Goal: Task Accomplishment & Management: Complete application form

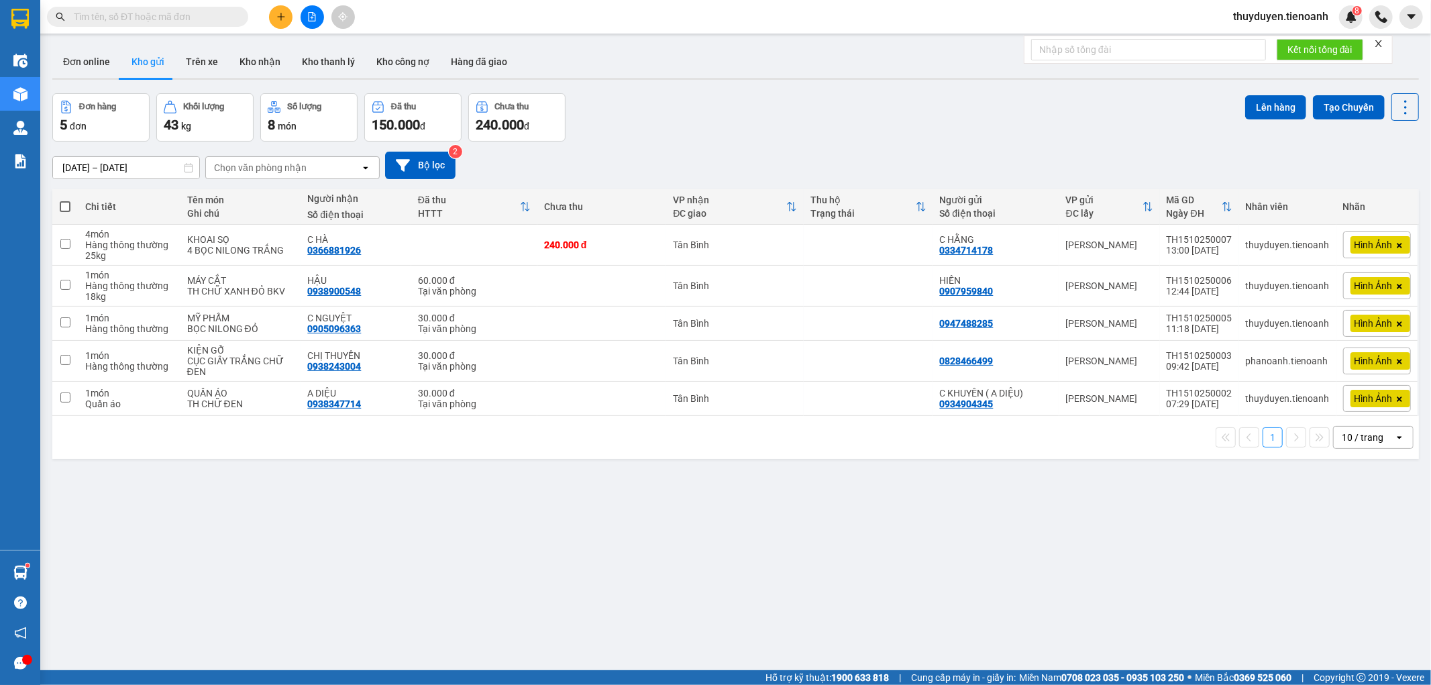
click at [199, 13] on input "text" at bounding box center [153, 16] width 158 height 15
click at [192, 21] on input "text" at bounding box center [153, 16] width 158 height 15
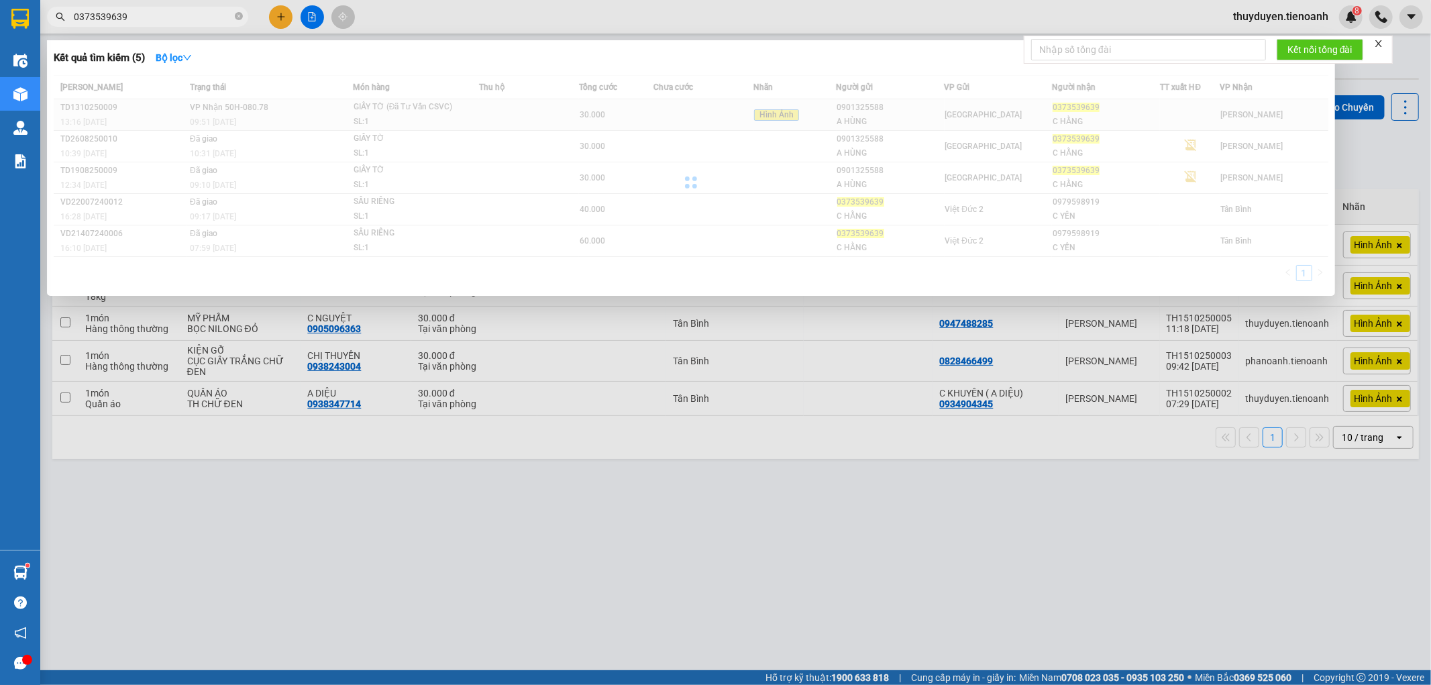
type input "0373539639"
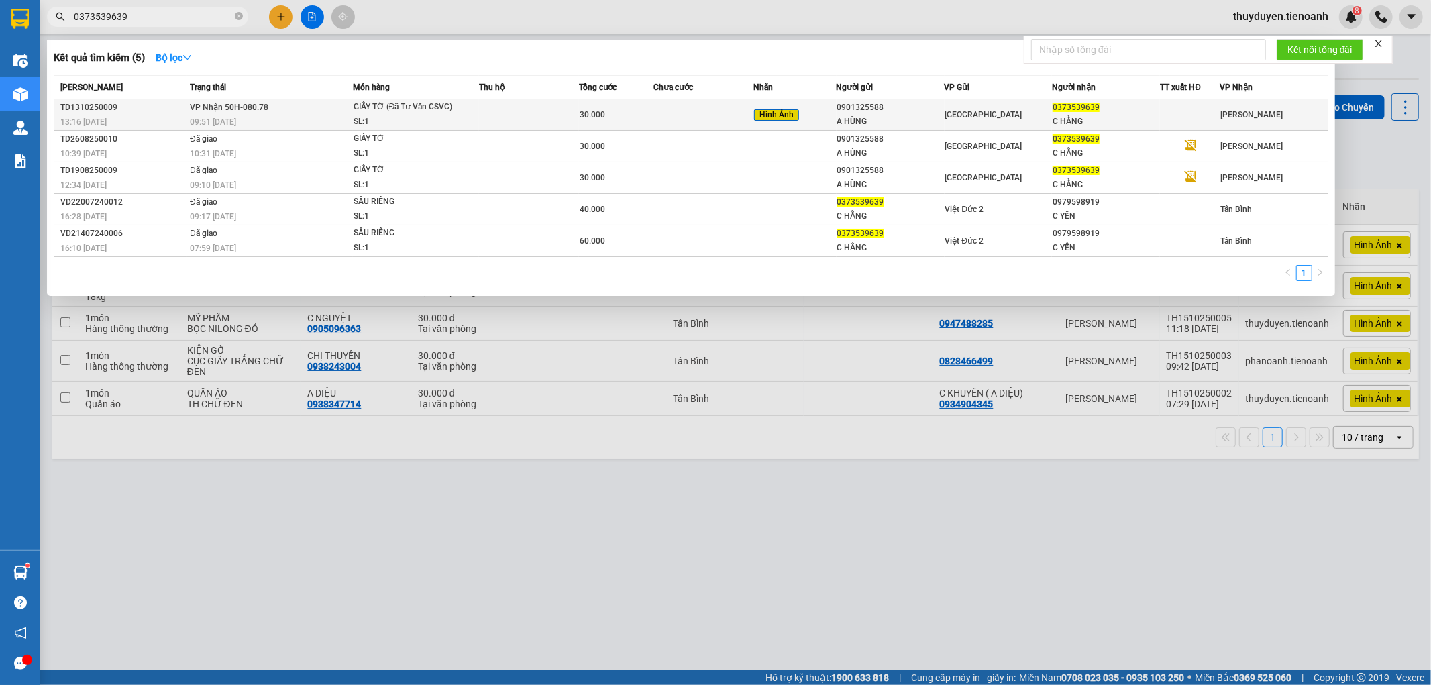
click at [635, 109] on div "30.000" at bounding box center [616, 114] width 73 height 15
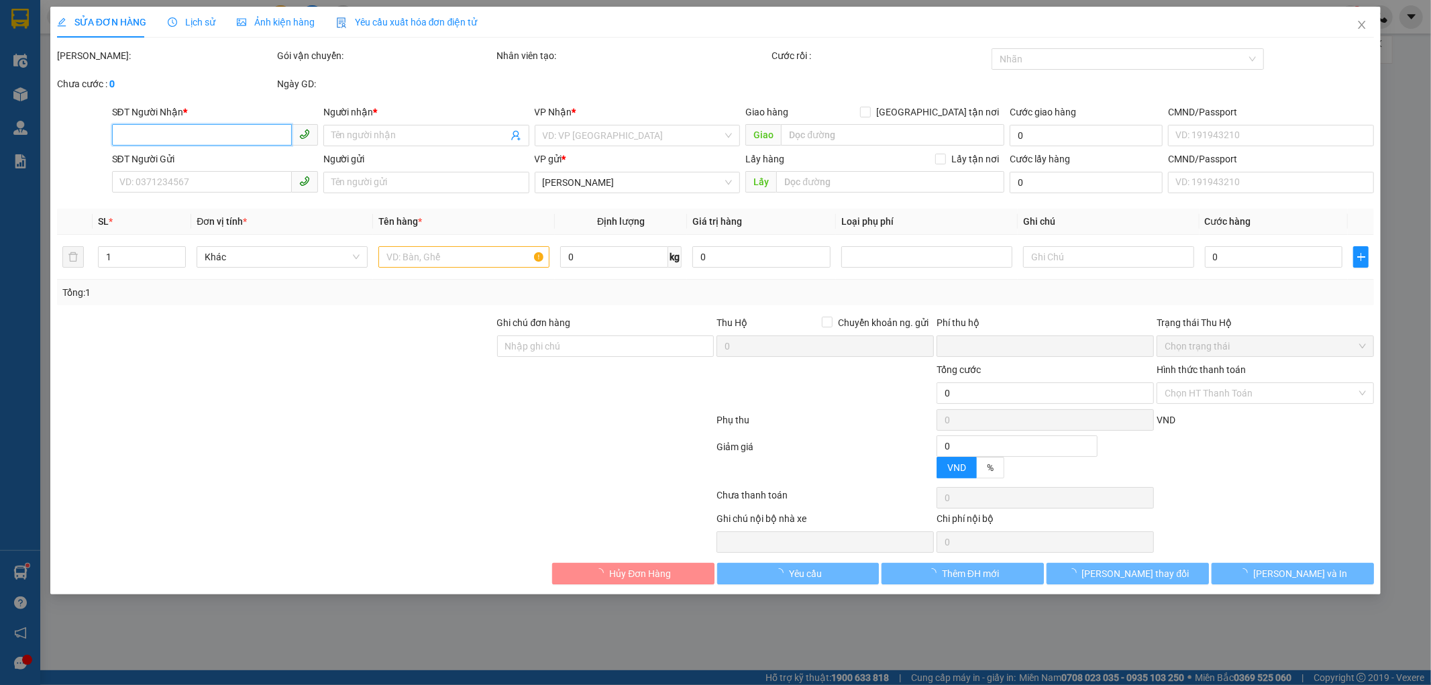
type input "0373539639"
type input "C HẰNG"
type input "0901325588"
type input "A HÙNG"
type input "0"
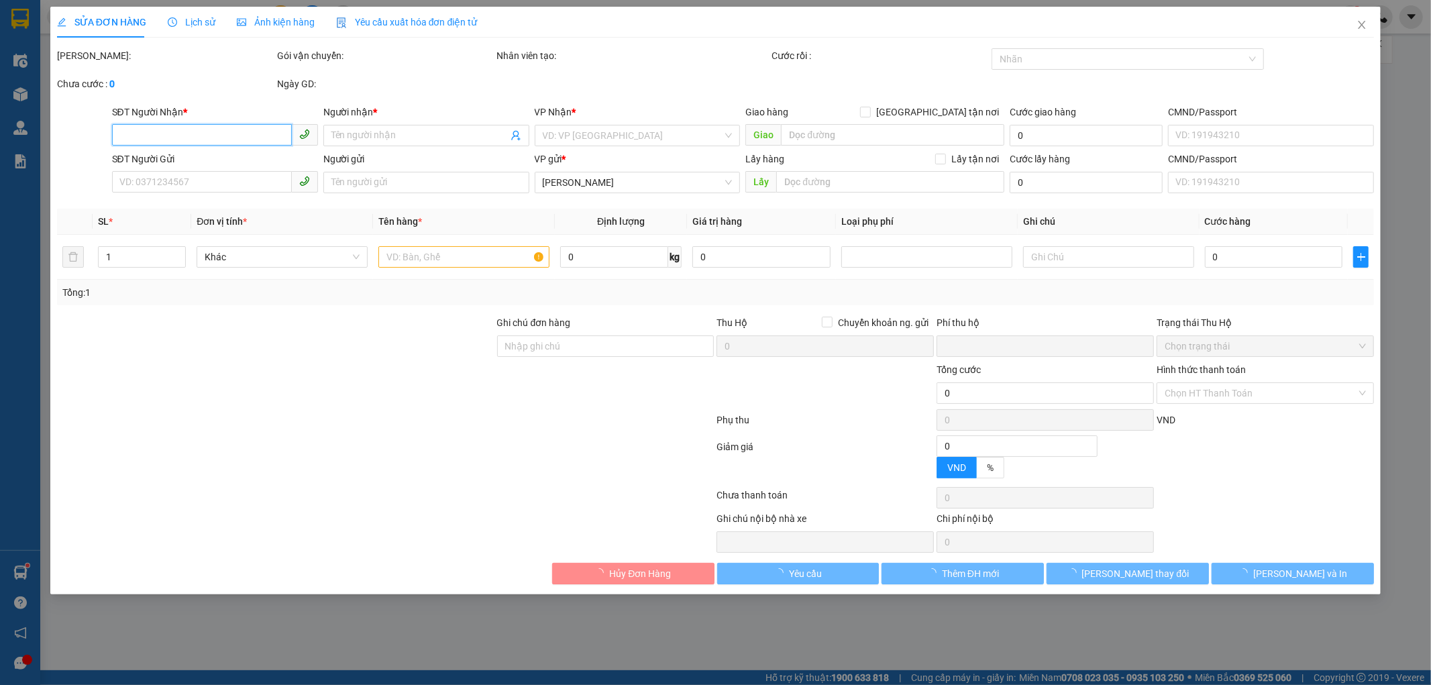
type input "30.000"
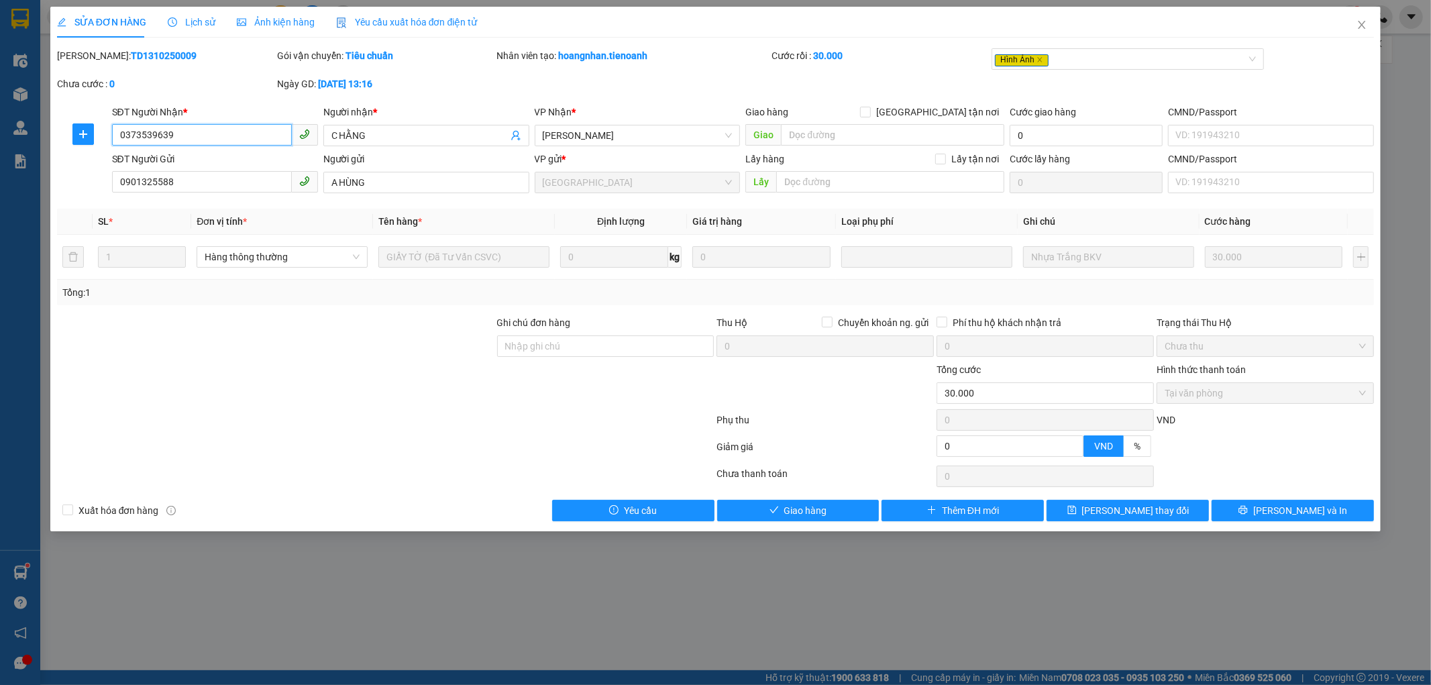
click at [15, 141] on div "SỬA ĐƠN HÀNG Lịch sử Ảnh kiện hàng Yêu cầu xuất hóa đơn điện tử Total Paid Fee …" at bounding box center [715, 342] width 1431 height 685
click at [822, 506] on span "Giao hàng" at bounding box center [805, 510] width 43 height 15
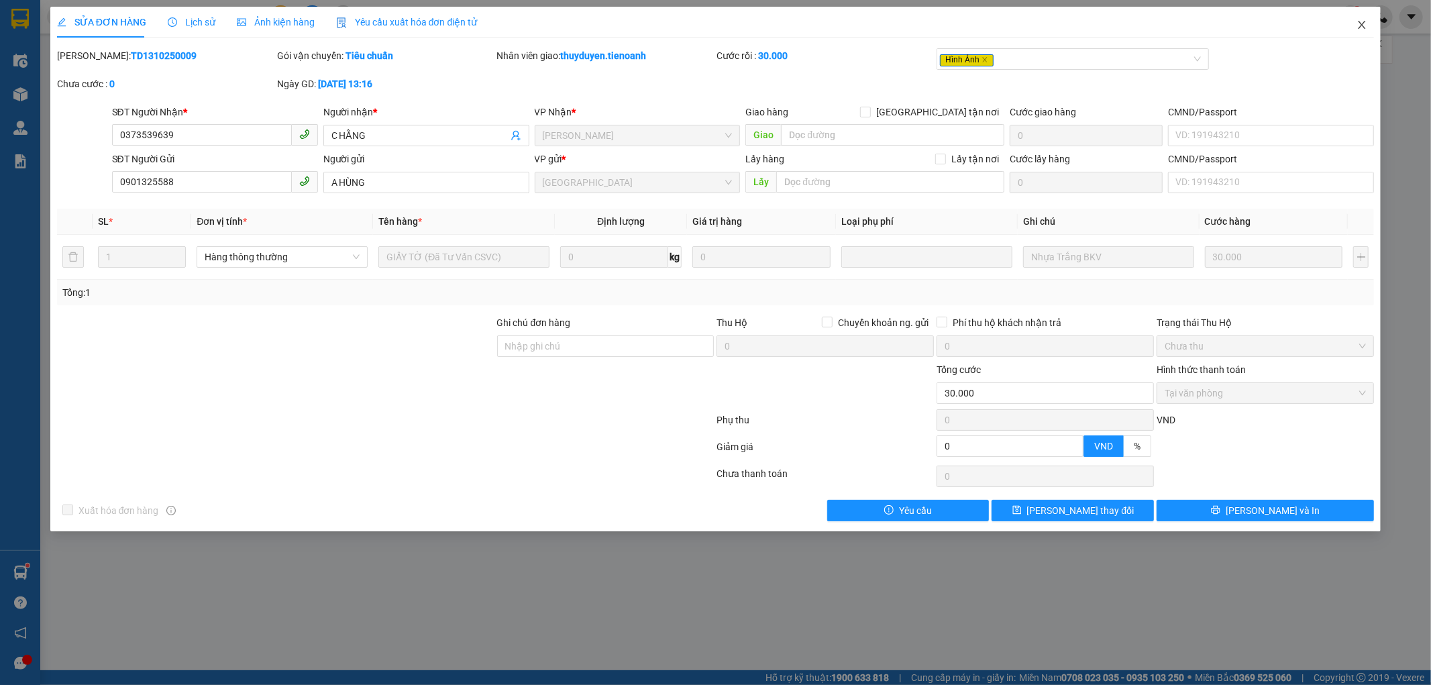
click at [1360, 29] on icon "close" at bounding box center [1362, 24] width 11 height 11
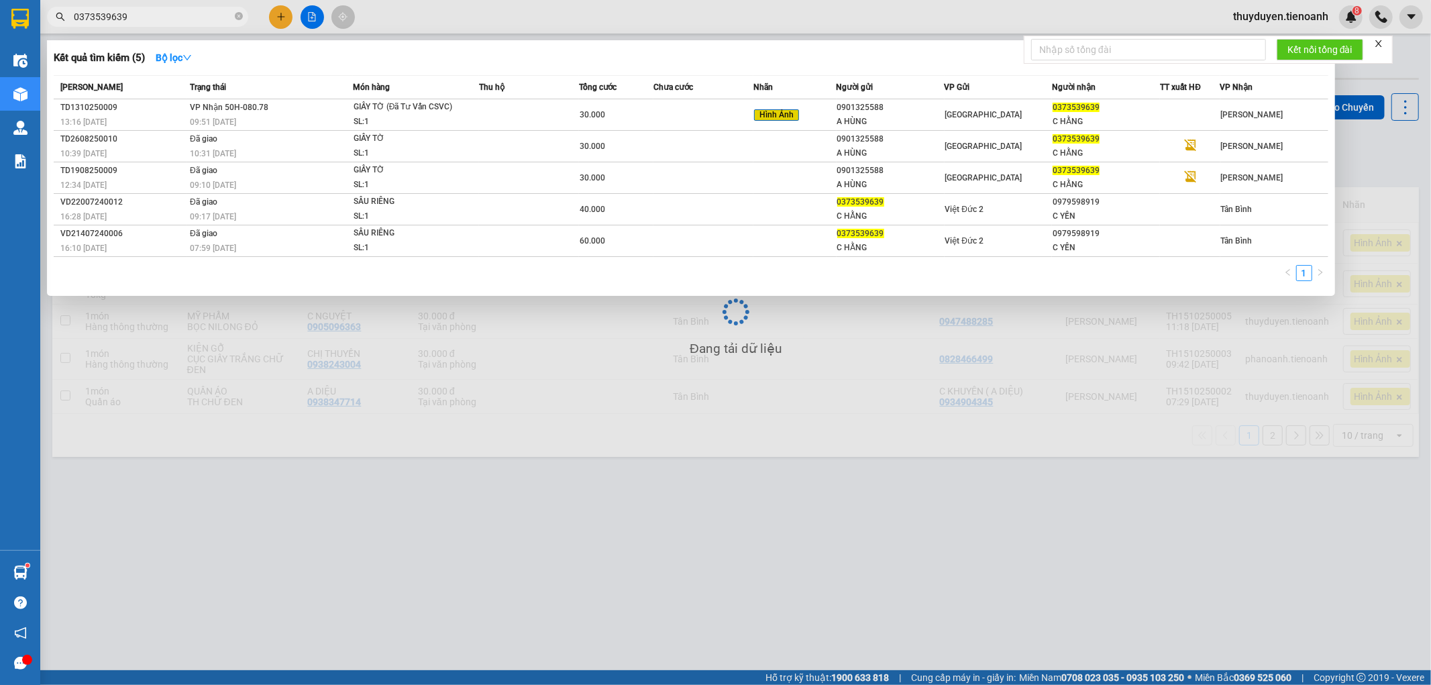
drag, startPoint x: 151, startPoint y: 15, endPoint x: 0, endPoint y: 9, distance: 151.0
click at [0, 15] on section "Kết quả tìm kiếm ( 5 ) Bộ lọc Mã ĐH Trạng thái Món hàng Thu hộ Tổng cước Chưa c…" at bounding box center [715, 342] width 1431 height 685
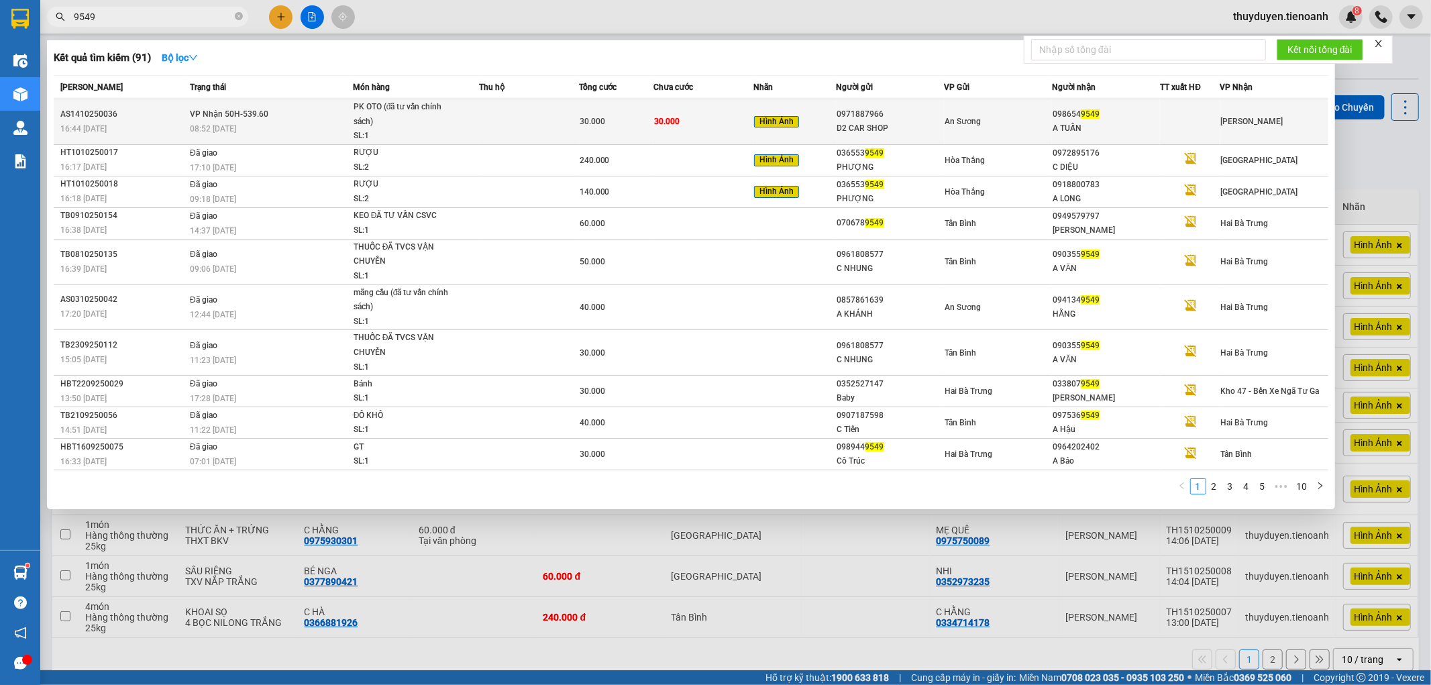
type input "9549"
click at [1165, 125] on div at bounding box center [1190, 122] width 58 height 14
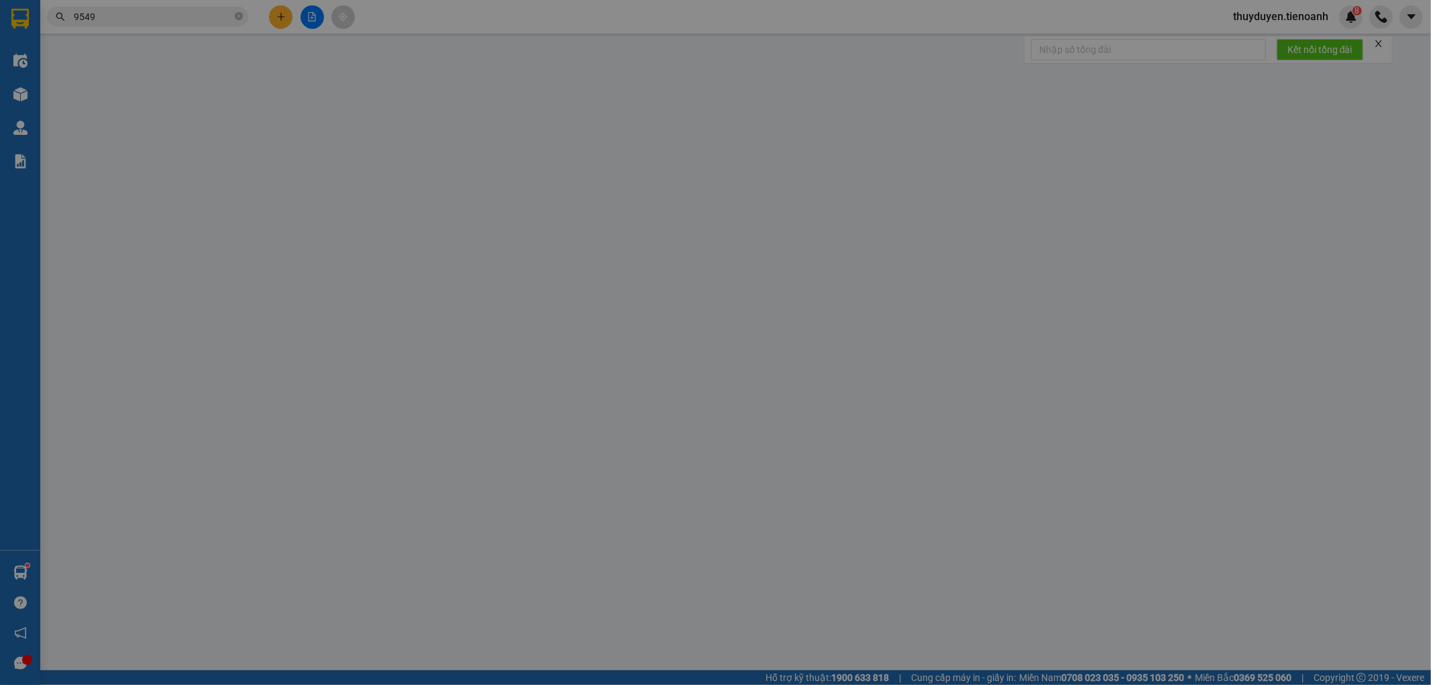
type input "0986549549"
type input "A TUẤN"
type input "0971887966"
type input "D2 CAR SHOP"
type input "0"
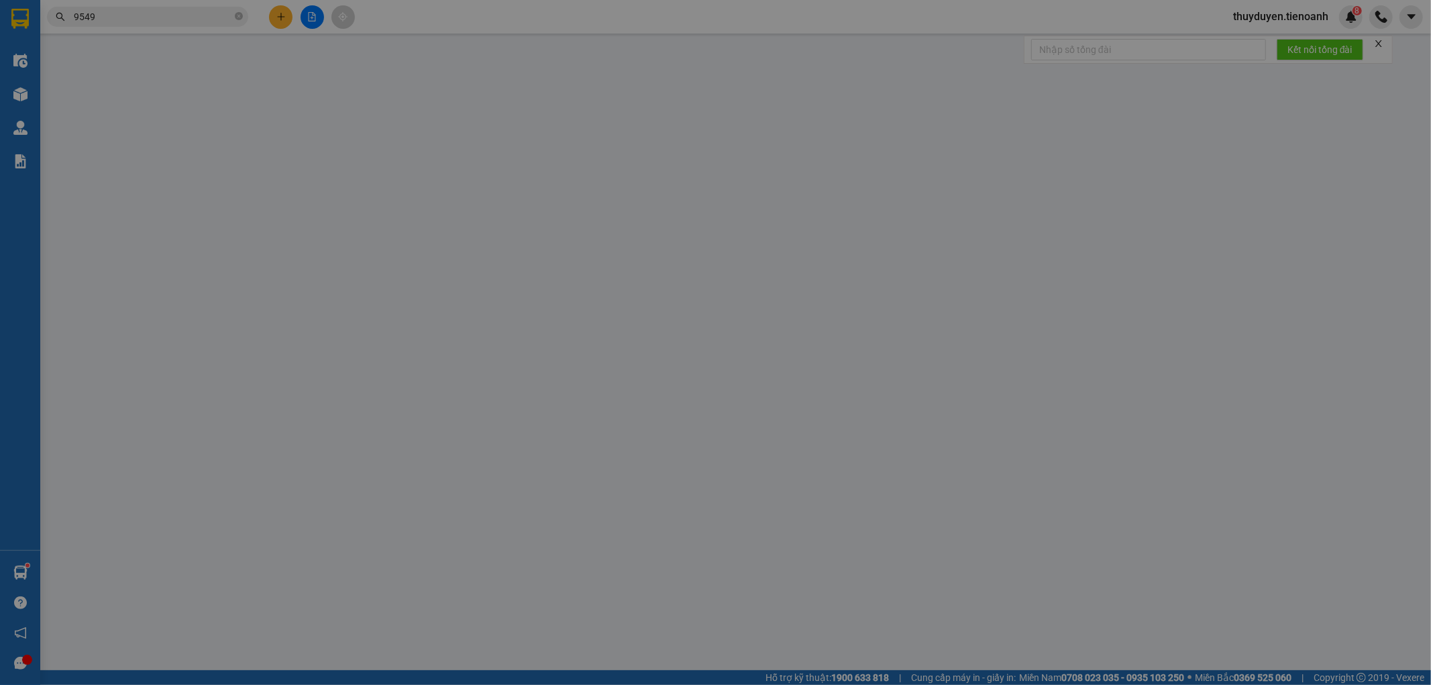
type input "30.000"
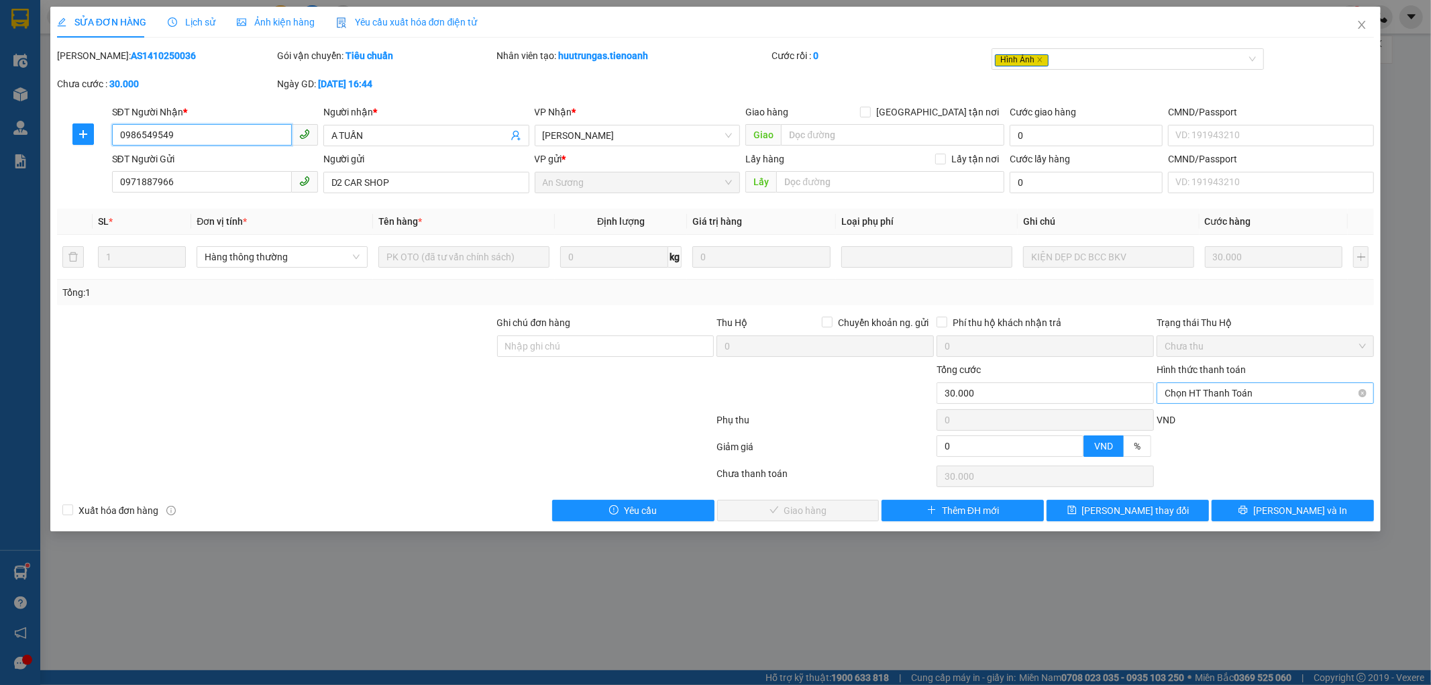
drag, startPoint x: 1228, startPoint y: 396, endPoint x: 1223, endPoint y: 404, distance: 9.7
click at [1228, 396] on span "Chọn HT Thanh Toán" at bounding box center [1265, 393] width 201 height 20
click at [1213, 420] on div "Tại văn phòng" at bounding box center [1265, 420] width 201 height 15
type input "0"
click at [798, 507] on span "[PERSON_NAME] và Giao hàng" at bounding box center [807, 510] width 129 height 15
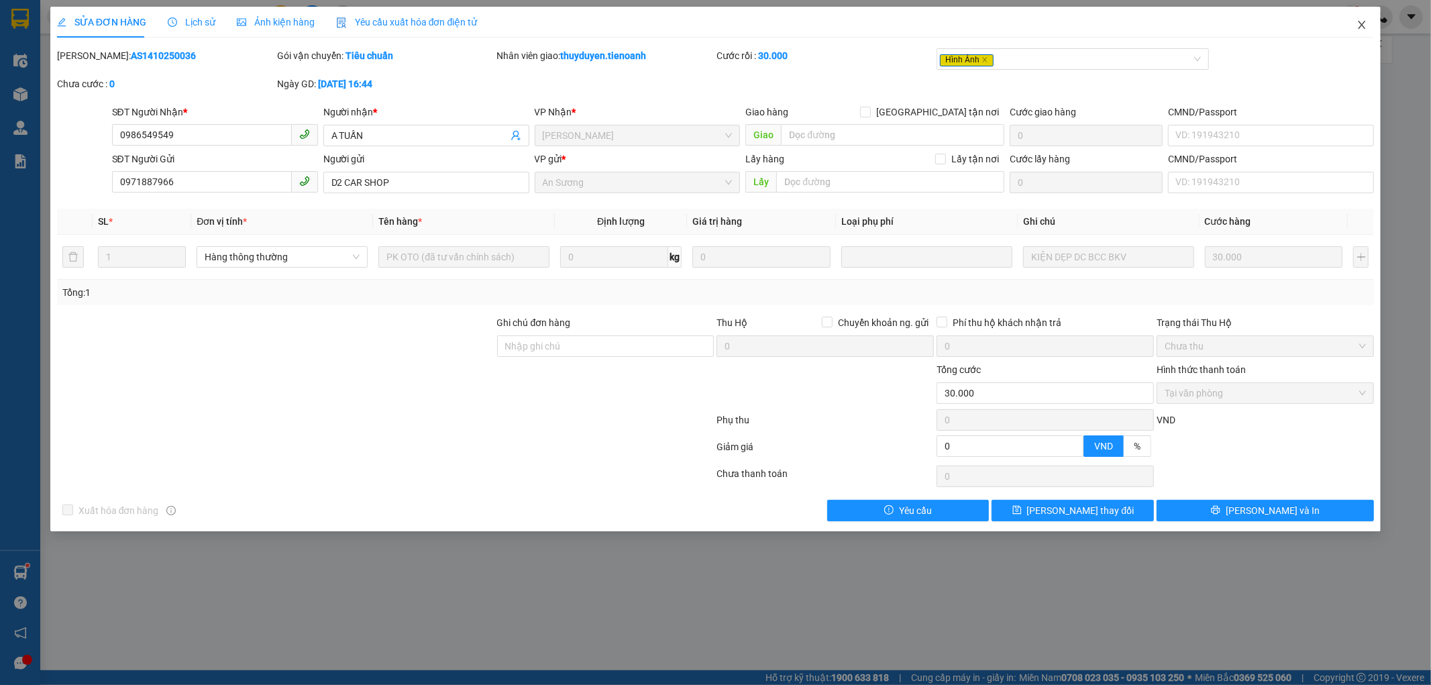
click at [1363, 25] on icon "close" at bounding box center [1362, 24] width 11 height 11
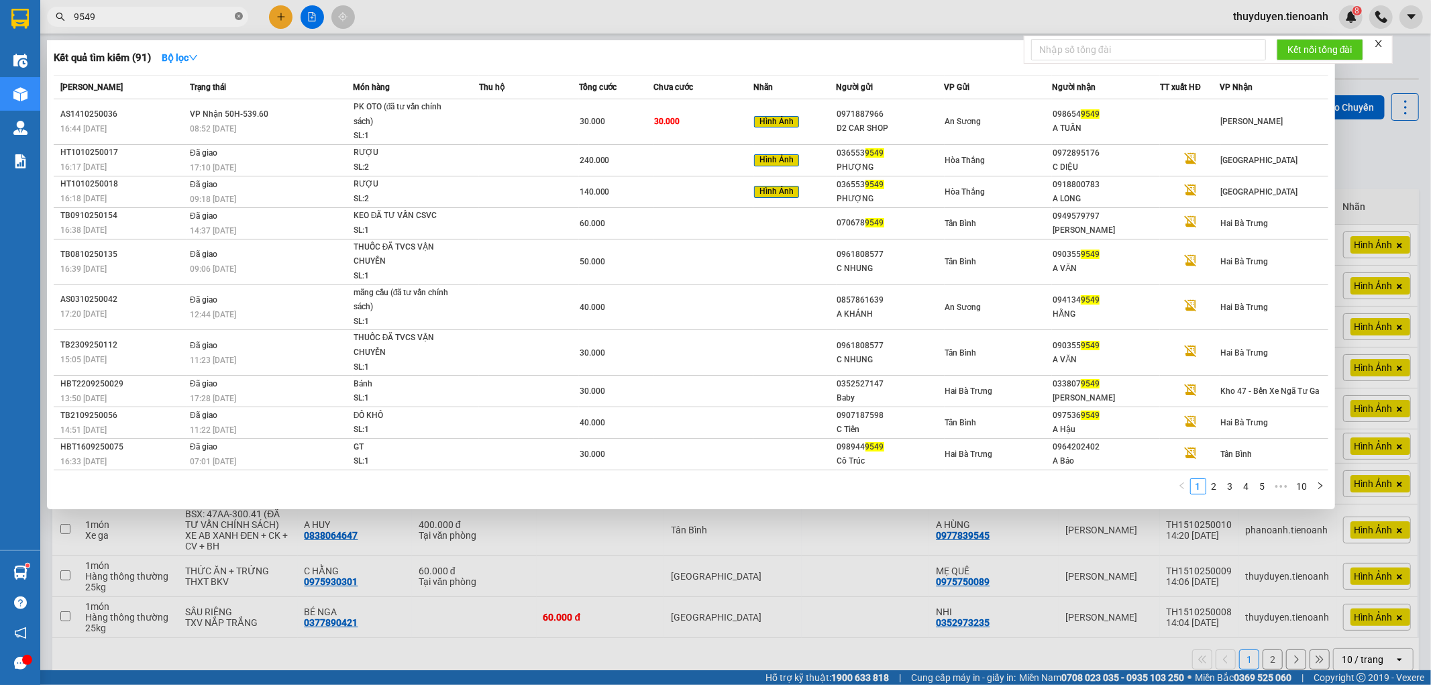
click at [237, 16] on icon "close-circle" at bounding box center [239, 16] width 8 height 8
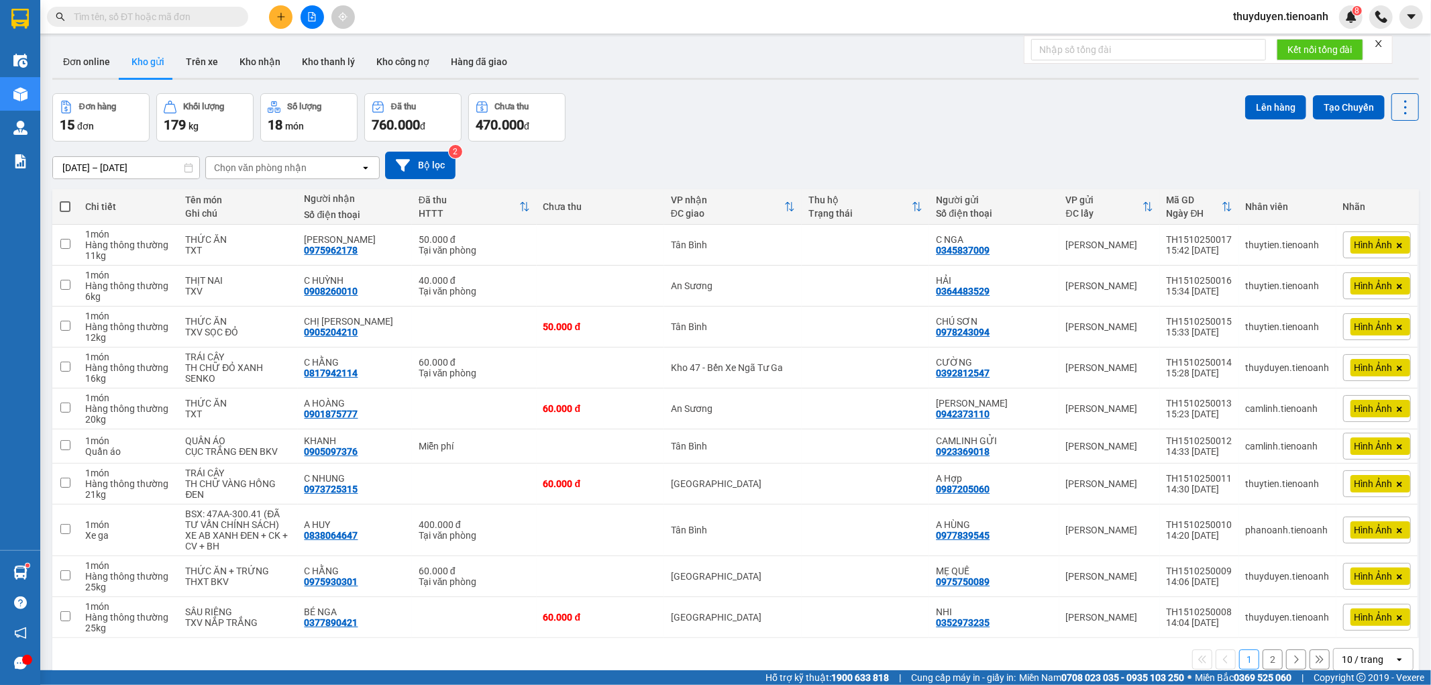
click at [1218, 129] on div "Đơn hàng 15 đơn Khối lượng 179 kg Số lượng 18 món Đã thu 760.000 đ Chưa thu 470…" at bounding box center [735, 117] width 1367 height 48
paste input "0355132939"
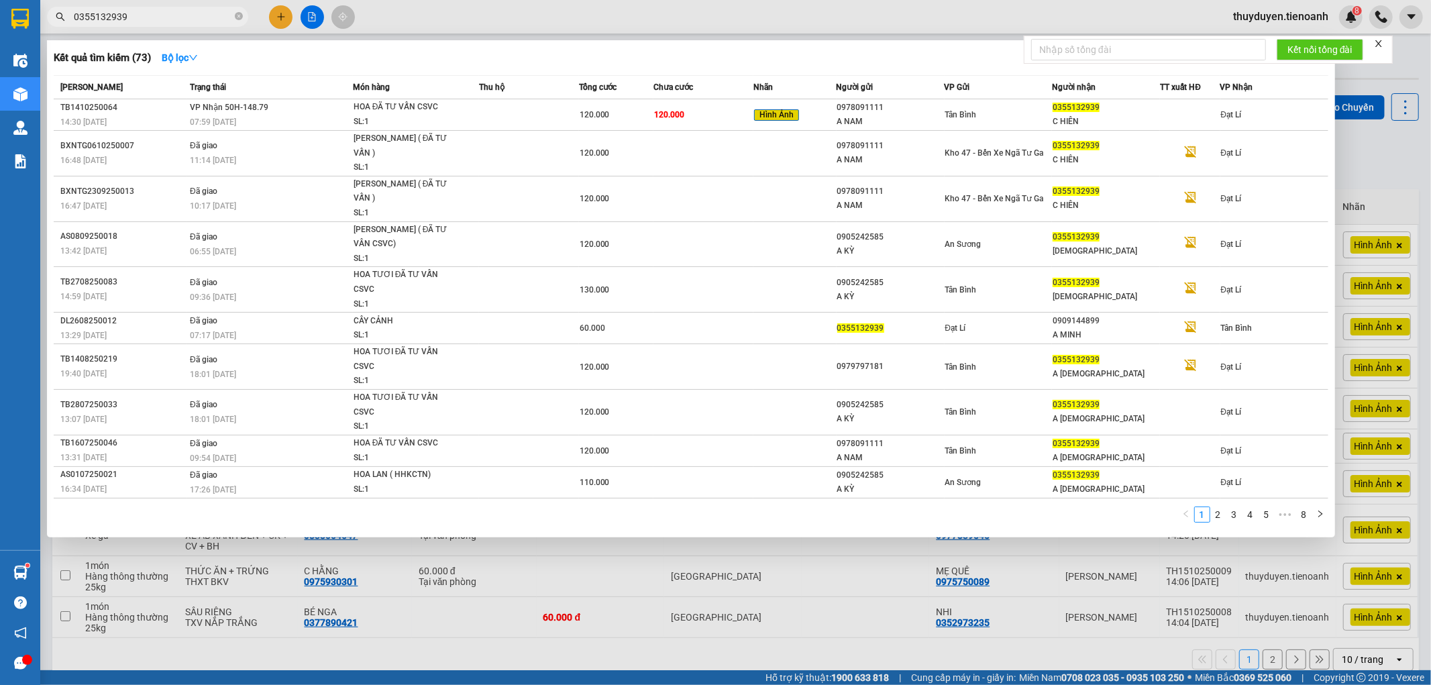
type input "0355132939"
click at [1363, 155] on div at bounding box center [715, 342] width 1431 height 685
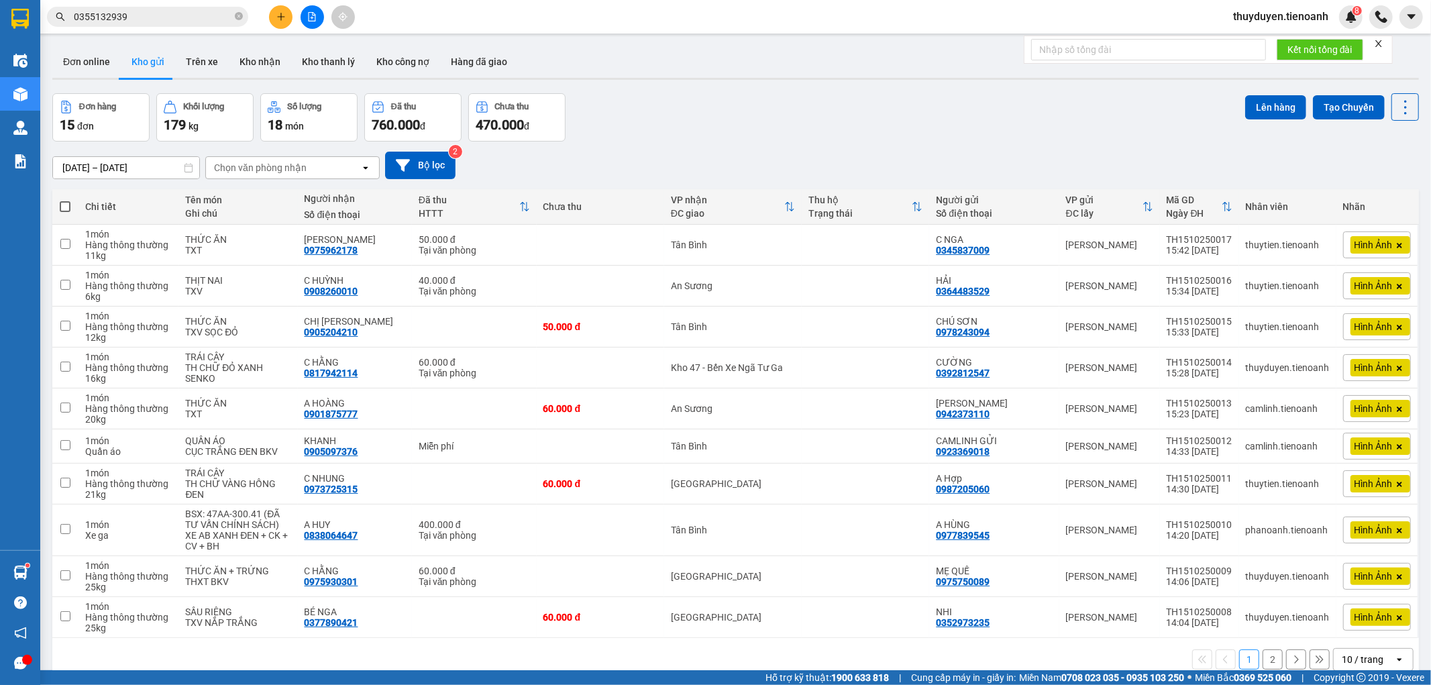
click at [237, 19] on icon "close-circle" at bounding box center [239, 16] width 8 height 8
click at [251, 66] on button "Kho nhận" at bounding box center [260, 62] width 62 height 32
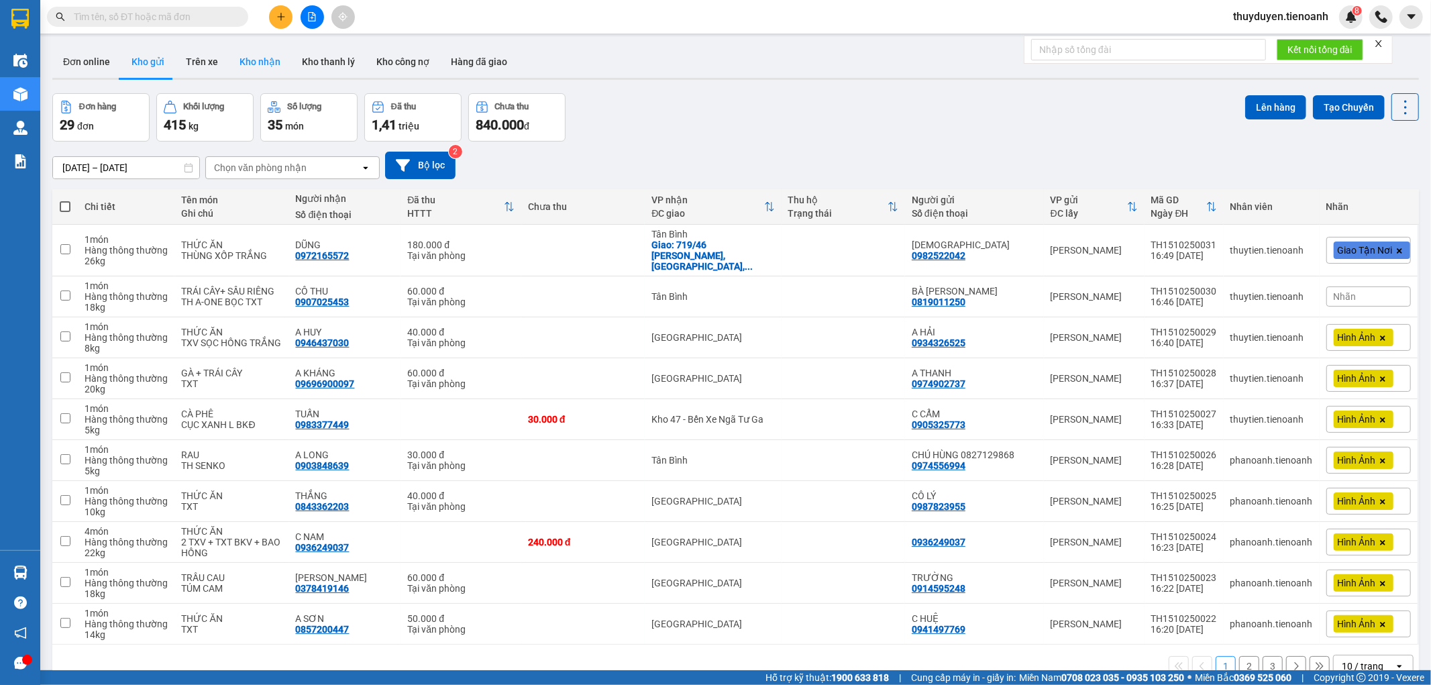
click at [260, 68] on button "Kho nhận" at bounding box center [260, 62] width 62 height 32
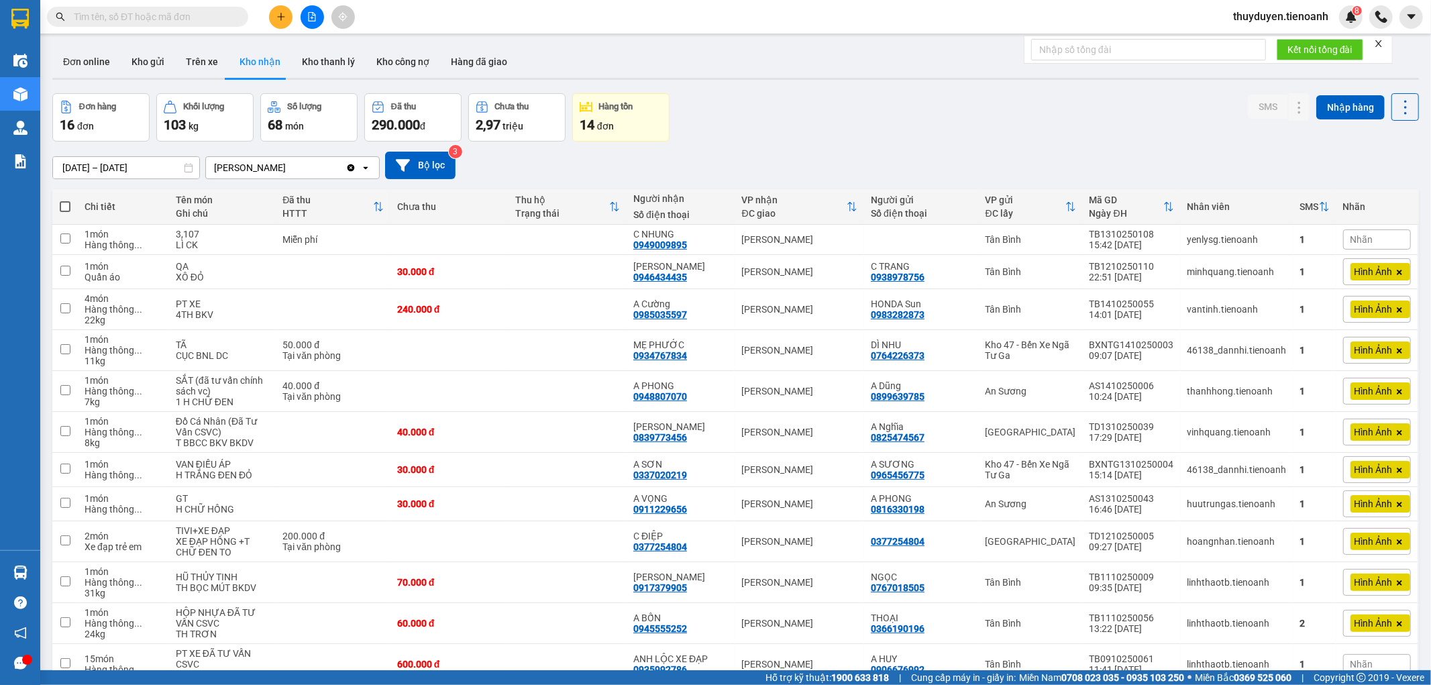
click at [914, 140] on div "Đơn hàng 16 đơn Khối lượng 103 kg Số lượng 68 món Đã thu 290.000 đ Chưa thu 2,9…" at bounding box center [735, 117] width 1367 height 48
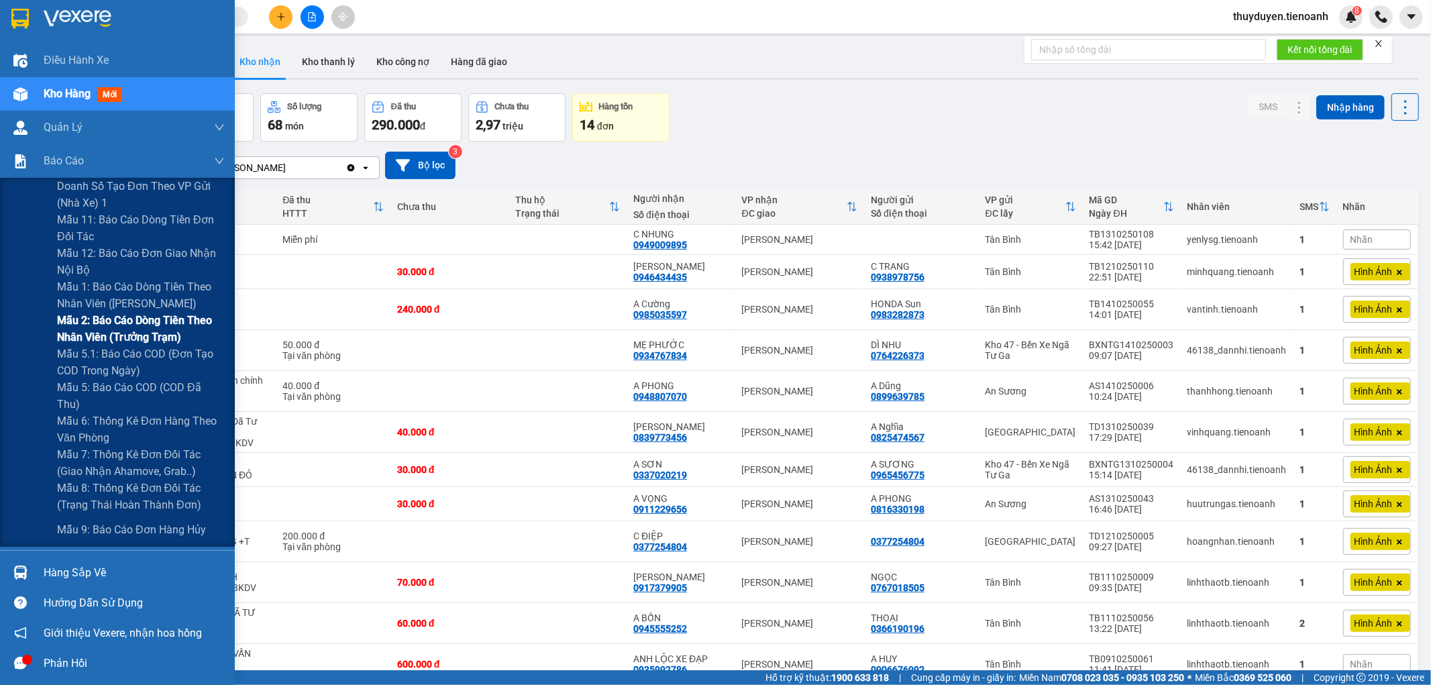
click at [95, 335] on span "Mẫu 2: Báo cáo dòng tiền theo nhân viên (Trưởng Trạm)" at bounding box center [141, 329] width 168 height 34
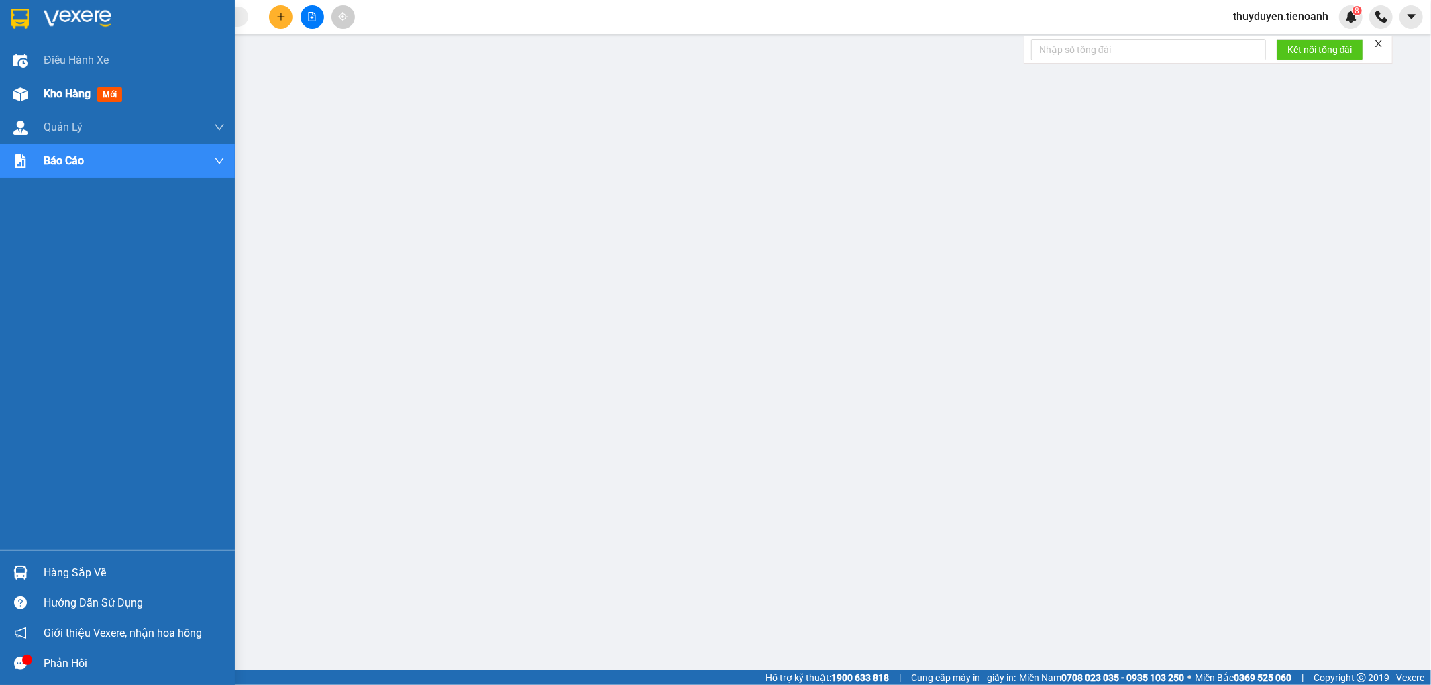
click at [52, 91] on span "Kho hàng" at bounding box center [67, 93] width 47 height 13
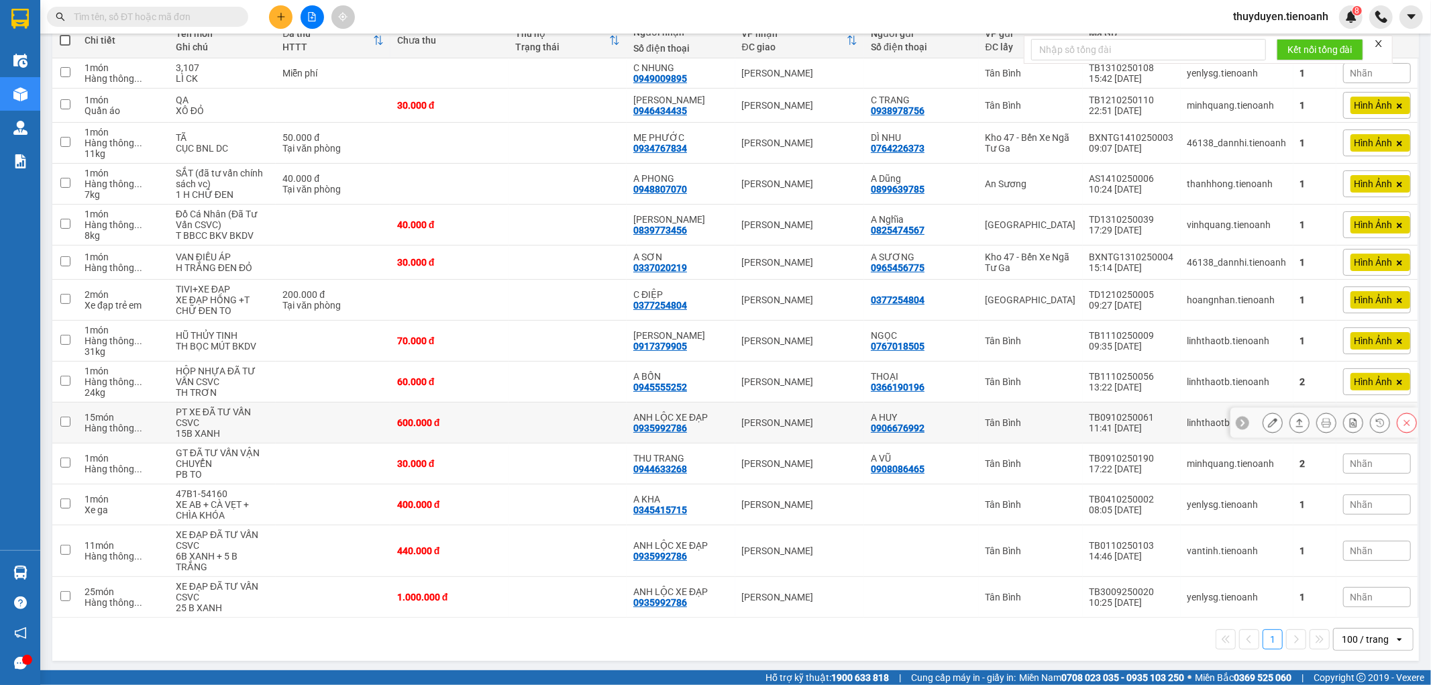
scroll to position [170, 0]
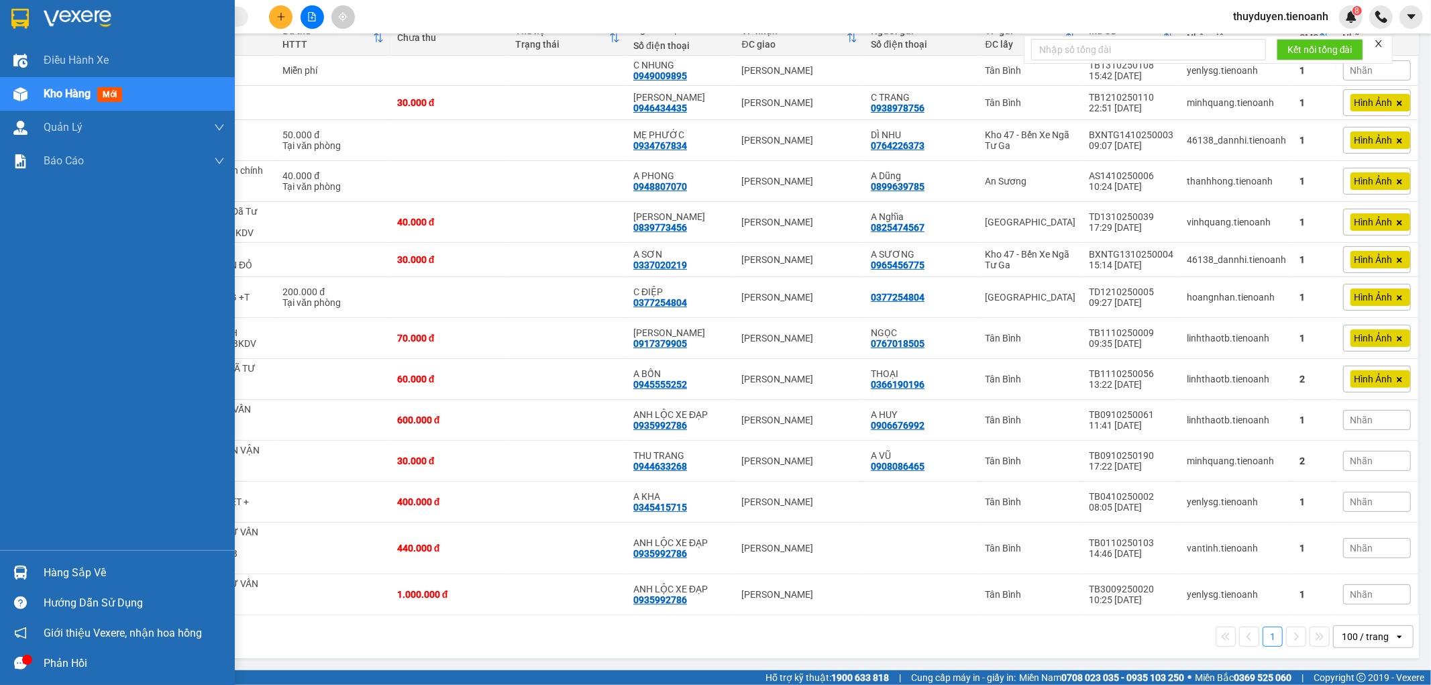
click at [51, 97] on span "Kho hàng" at bounding box center [67, 93] width 47 height 13
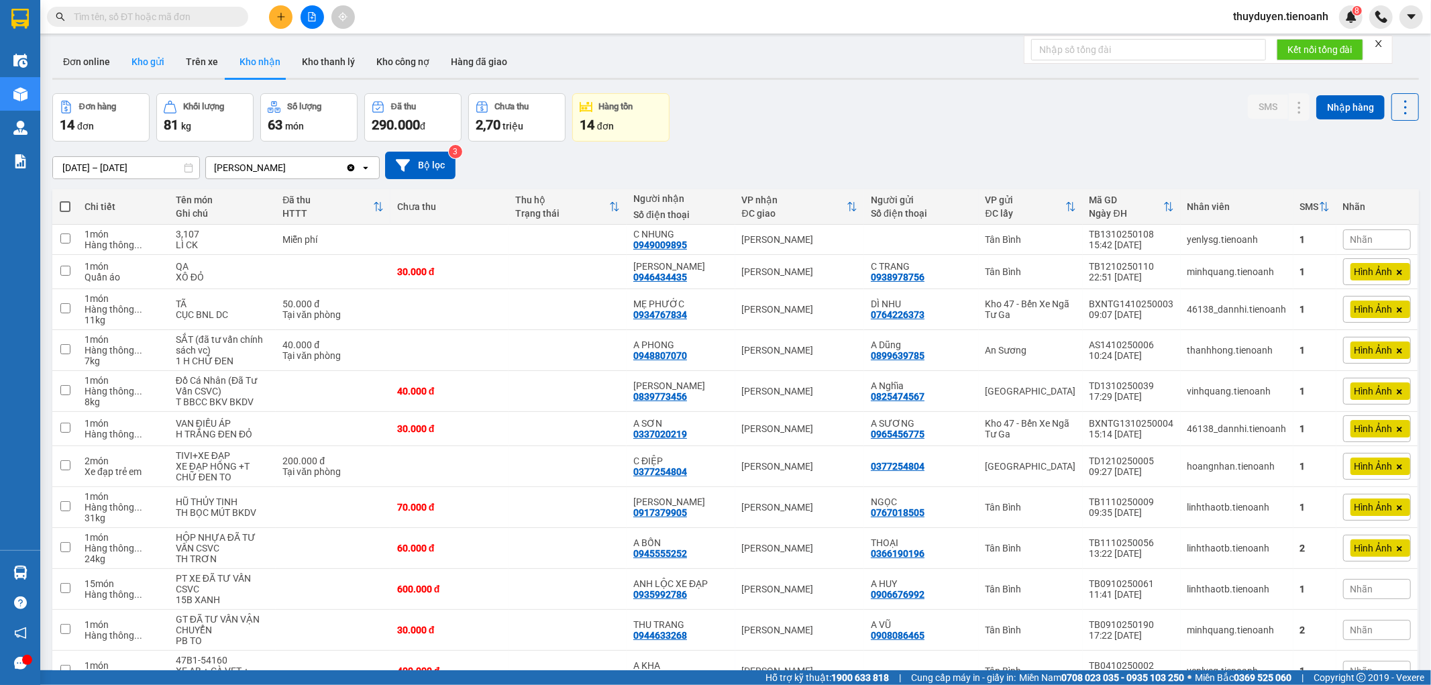
click at [138, 59] on button "Kho gửi" at bounding box center [148, 62] width 54 height 32
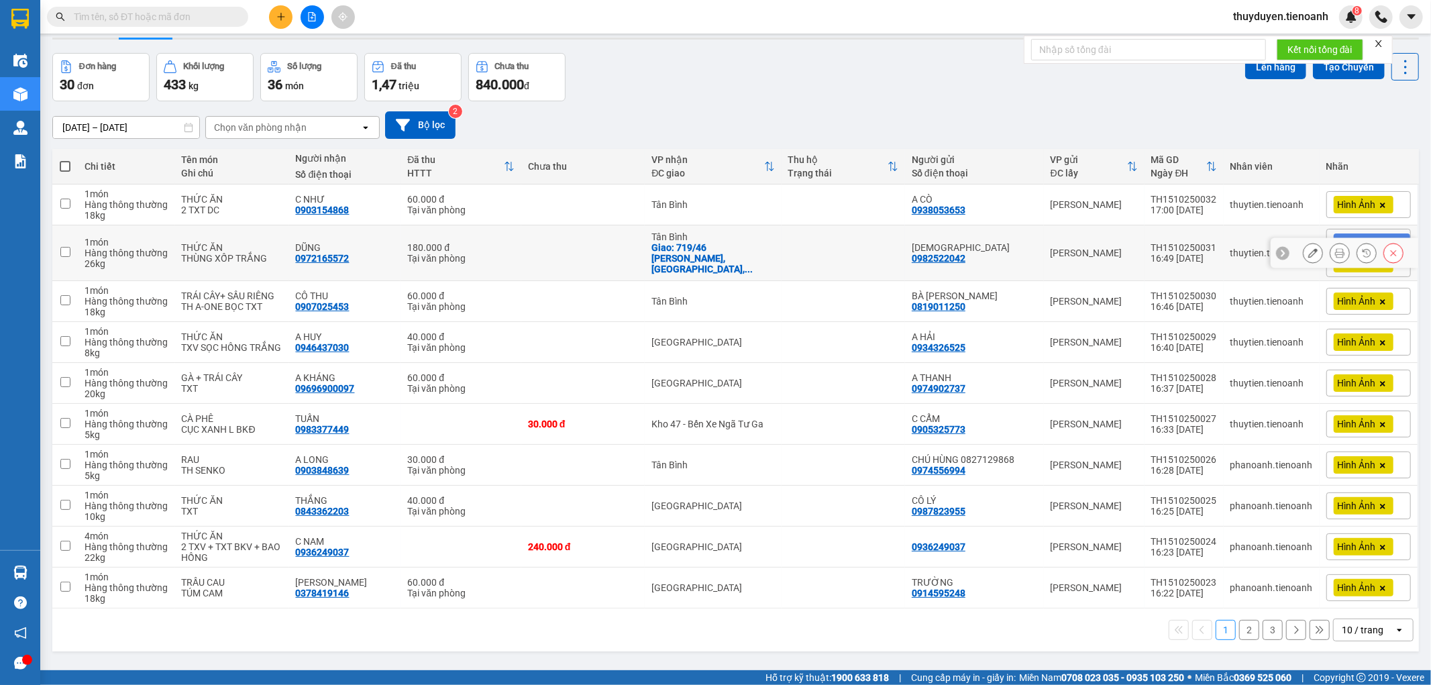
scroll to position [62, 0]
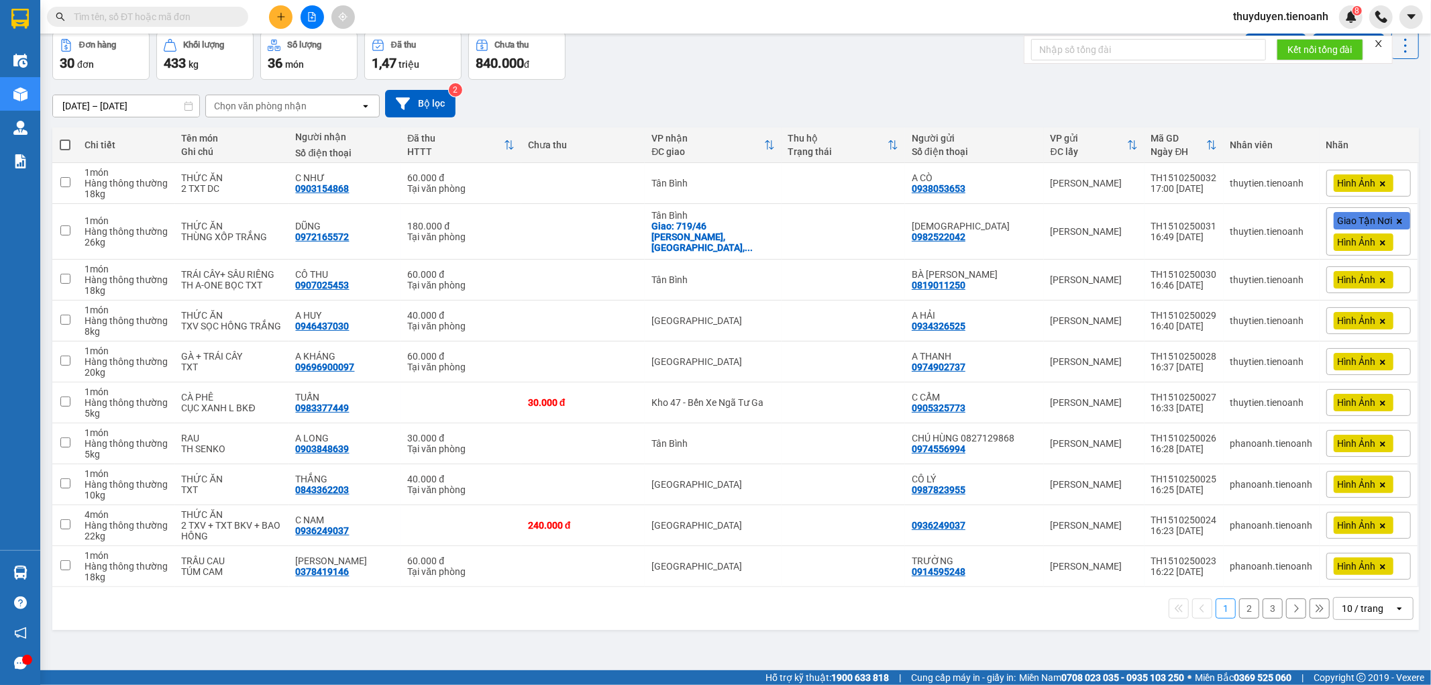
click at [1354, 606] on div "10 / trang" at bounding box center [1363, 608] width 42 height 13
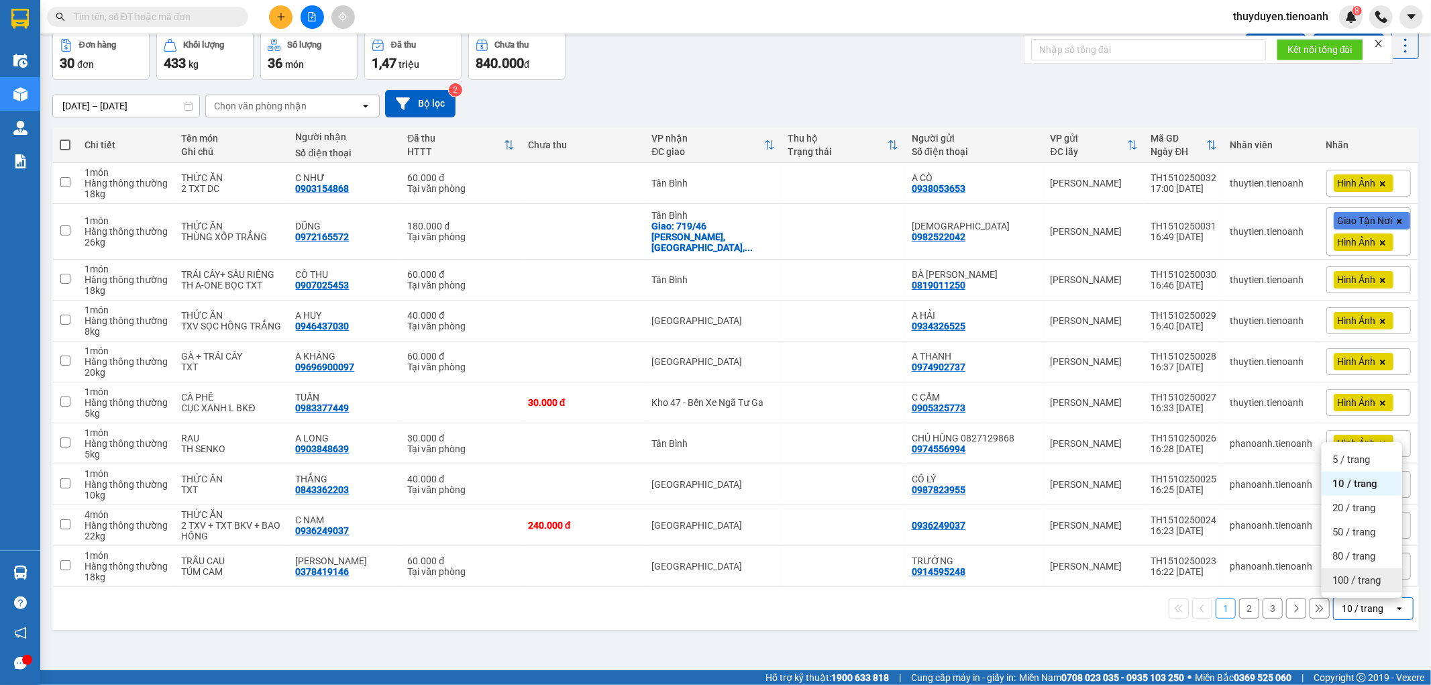
click at [1362, 580] on span "100 / trang" at bounding box center [1356, 580] width 48 height 13
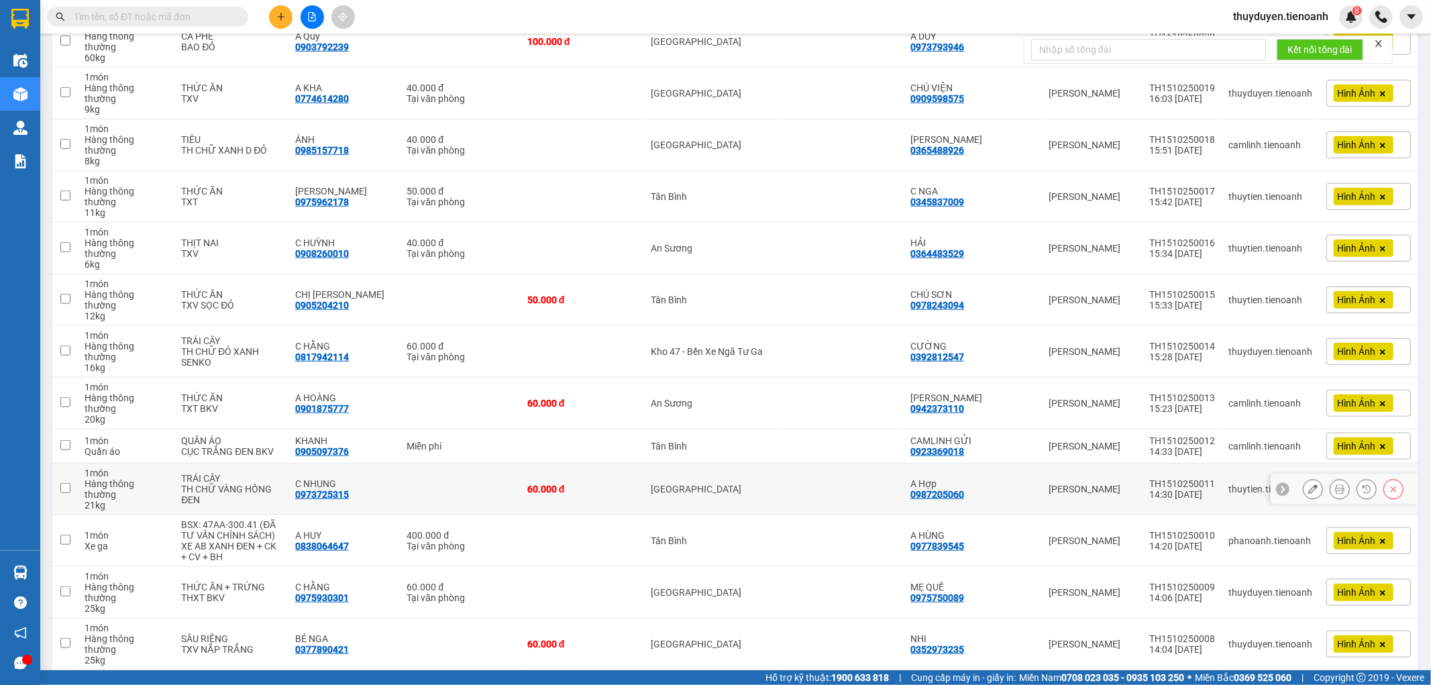
scroll to position [846, 0]
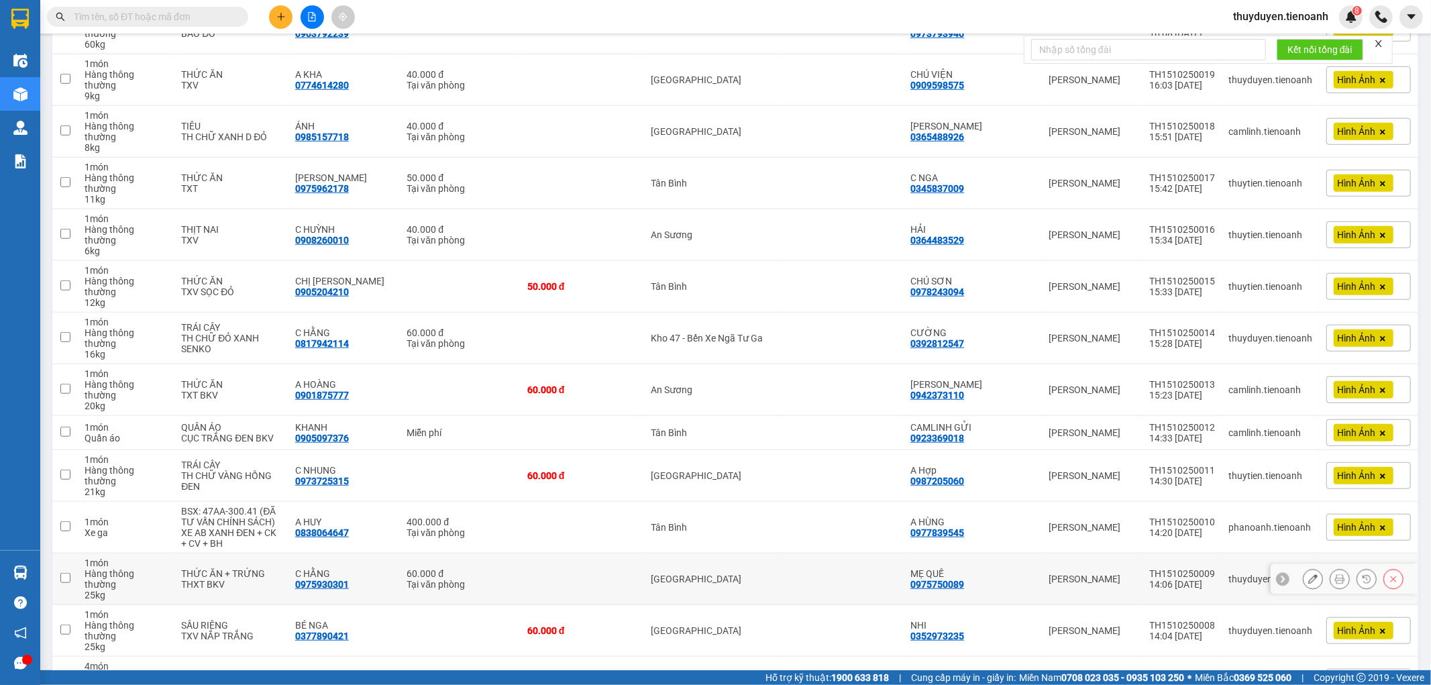
click at [562, 553] on td at bounding box center [582, 579] width 123 height 52
checkbox input "true"
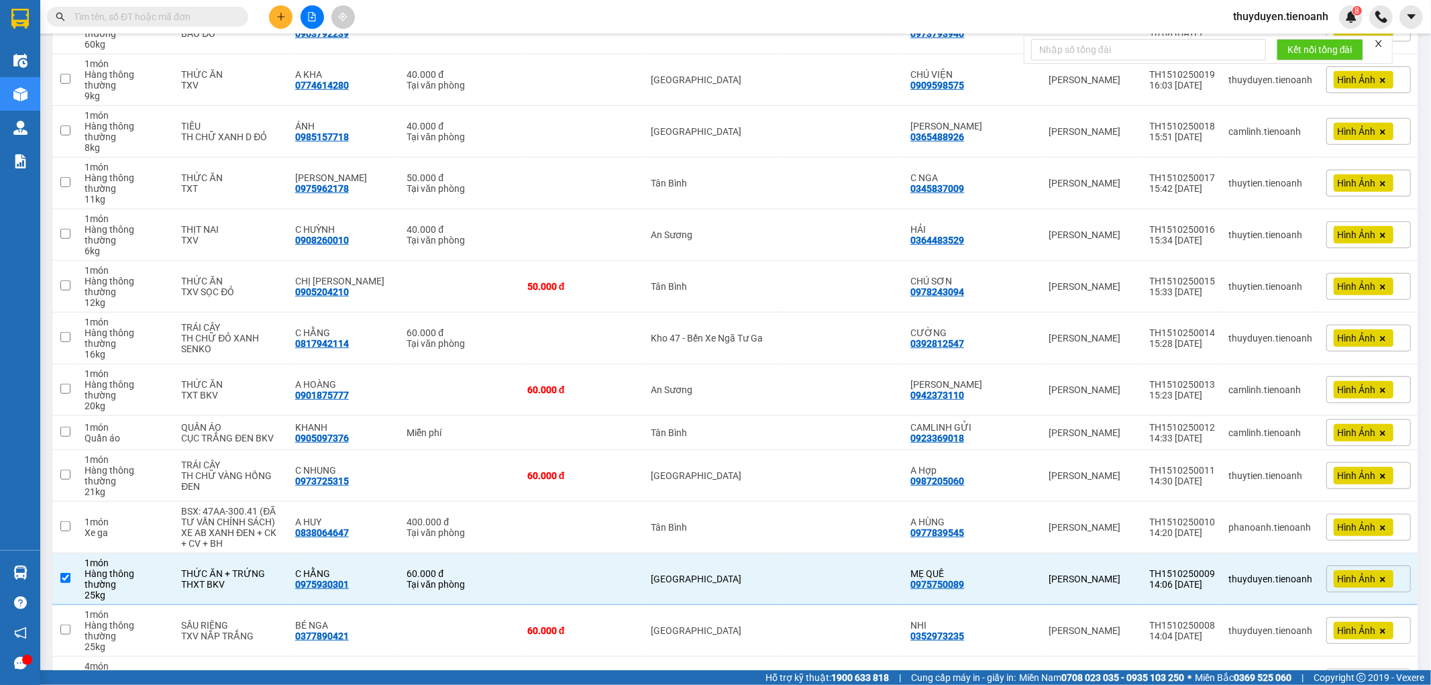
checkbox input "true"
click at [568, 313] on td at bounding box center [582, 339] width 123 height 52
checkbox input "true"
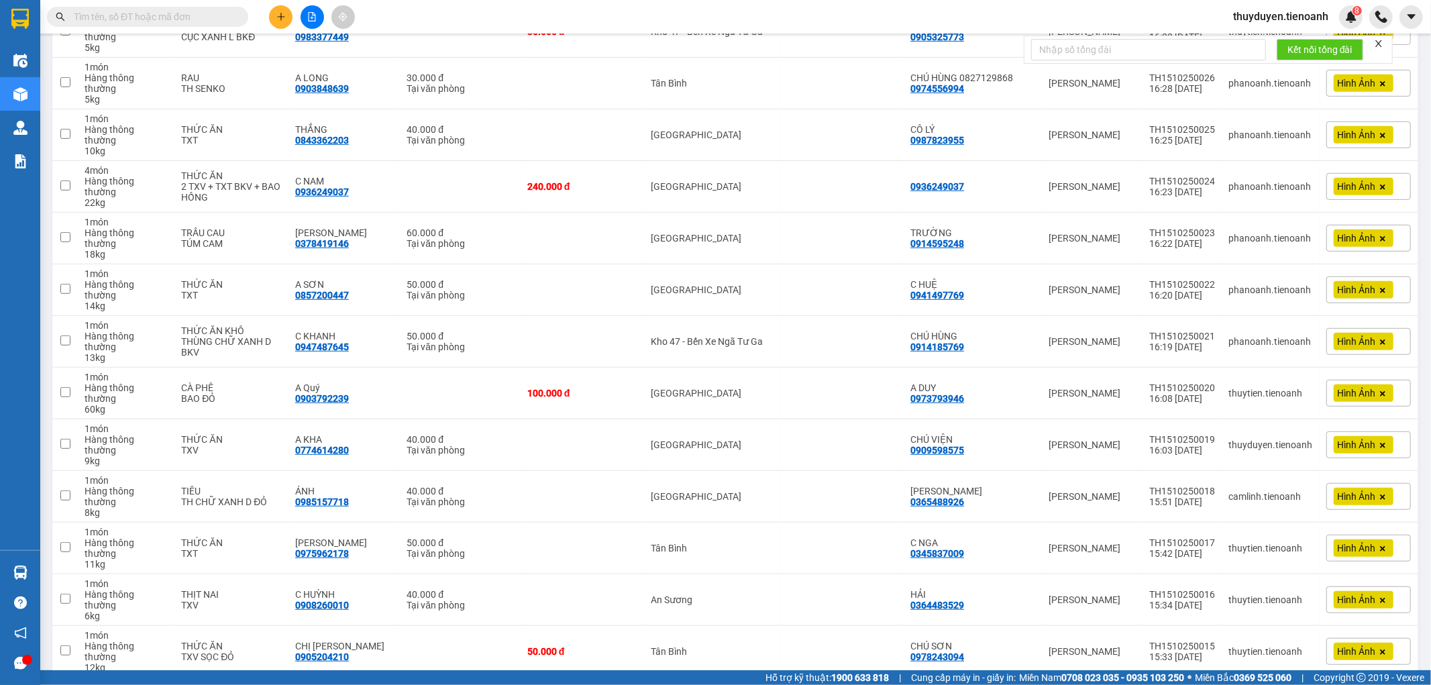
scroll to position [473, 0]
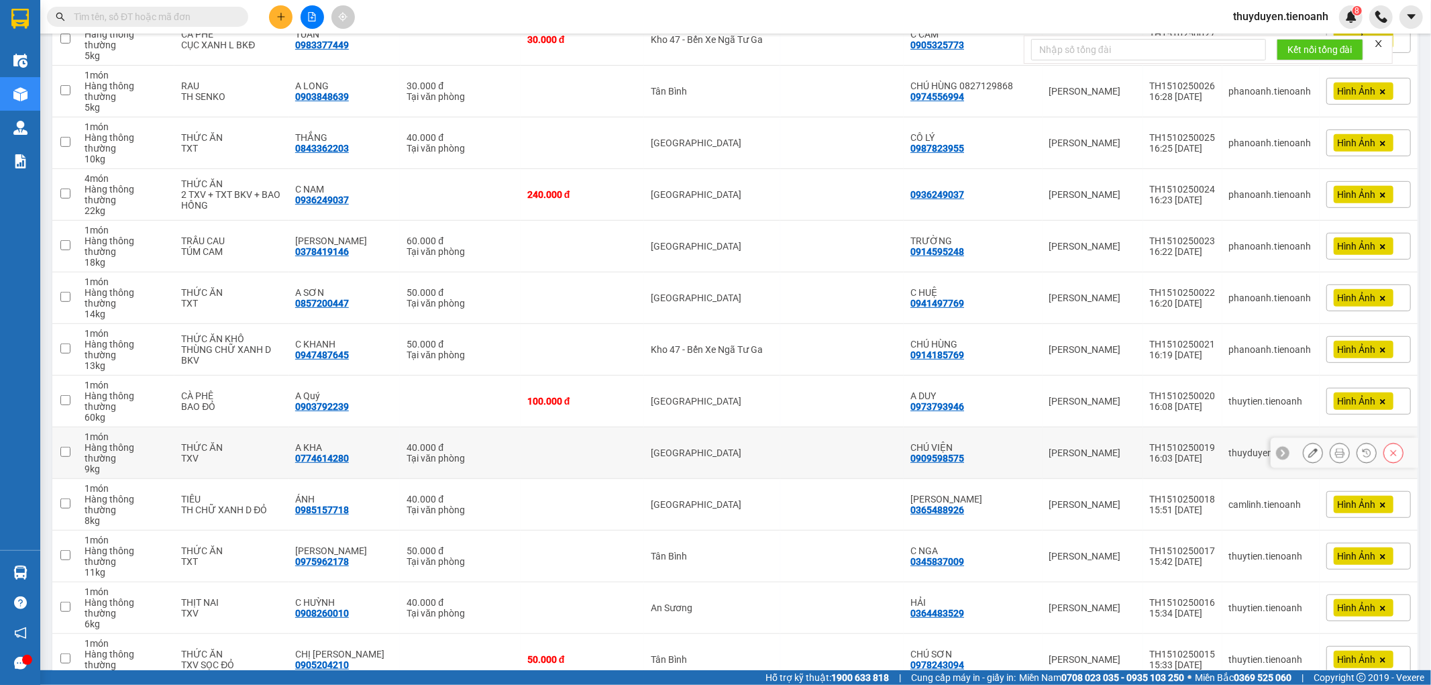
click at [609, 427] on td at bounding box center [582, 453] width 123 height 52
checkbox input "true"
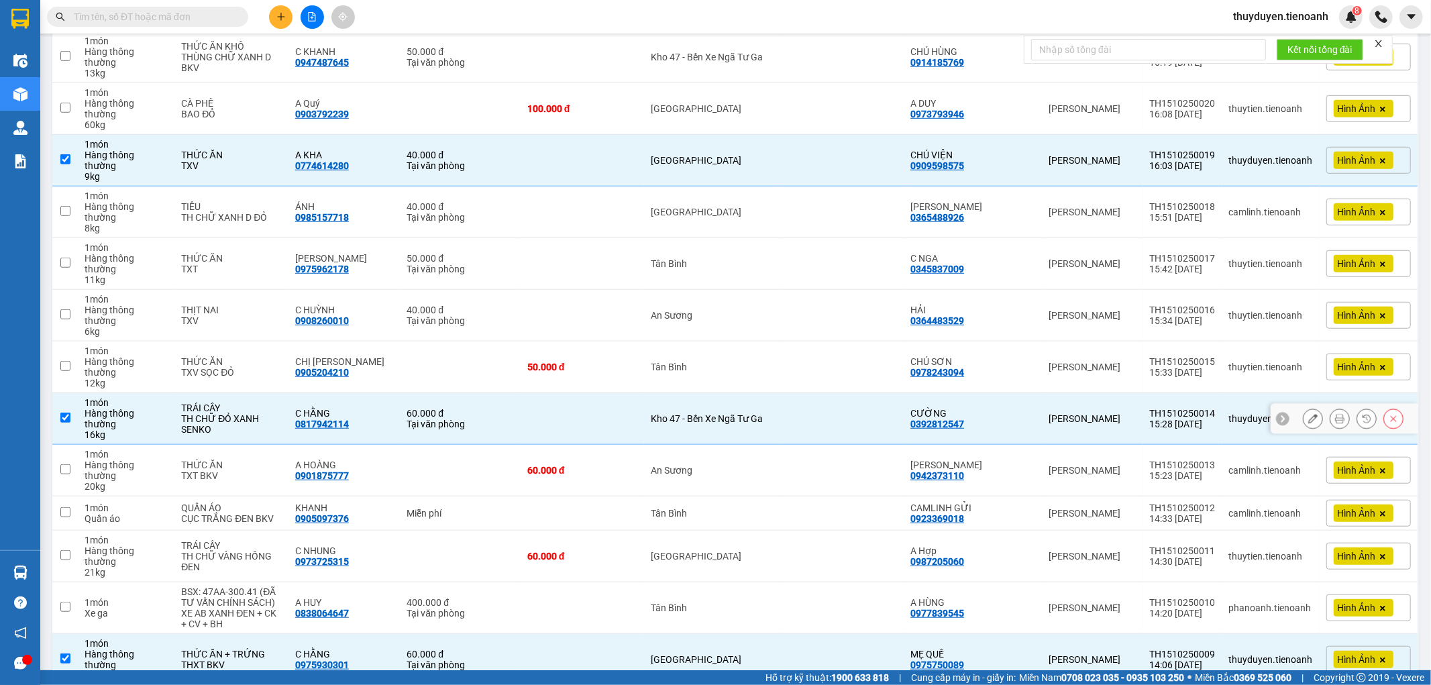
scroll to position [846, 0]
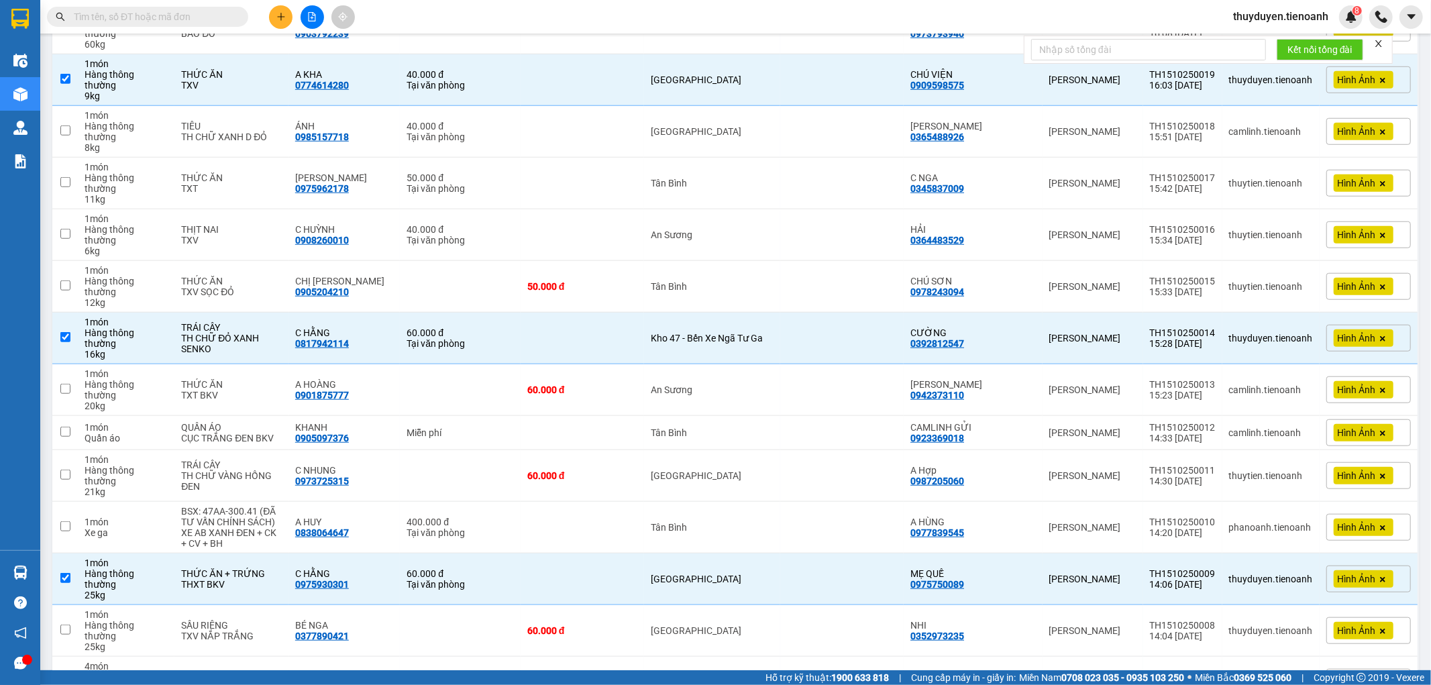
checkbox input "true"
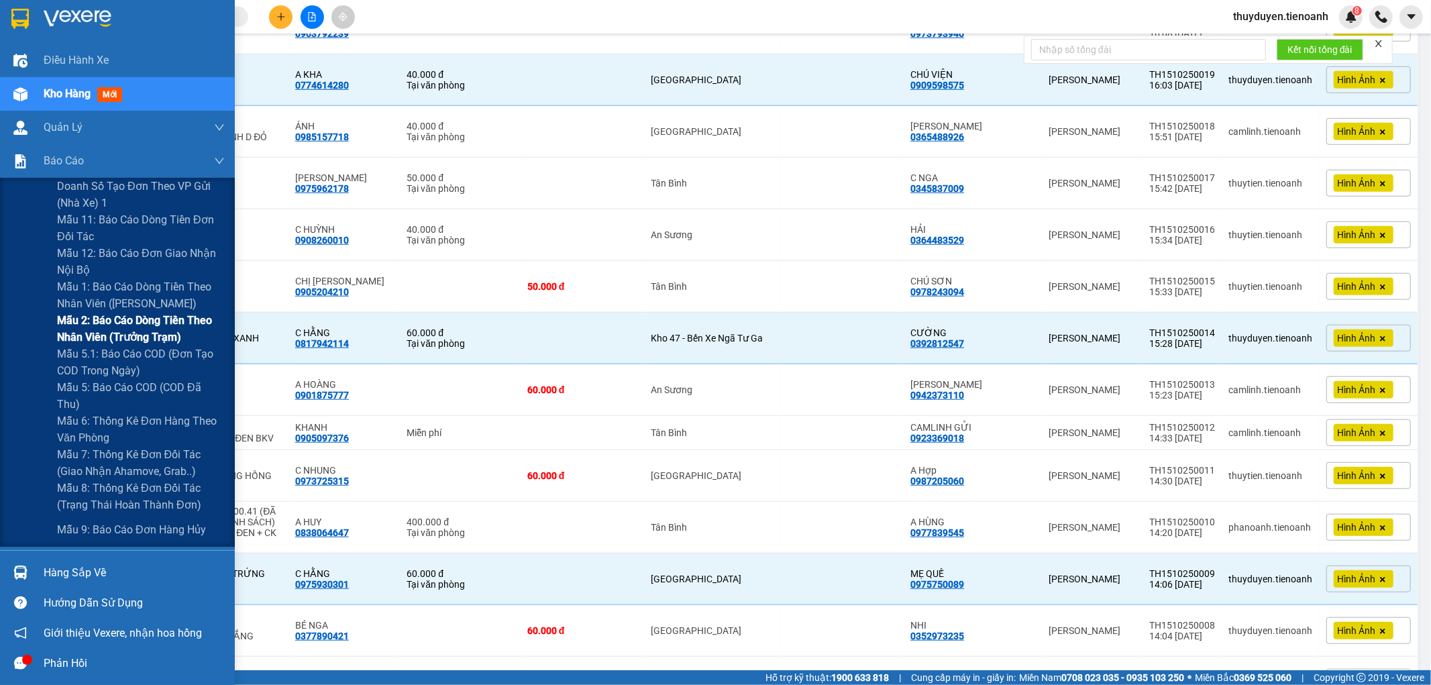
click at [125, 329] on span "Mẫu 2: Báo cáo dòng tiền theo nhân viên (Trưởng Trạm)" at bounding box center [141, 329] width 168 height 34
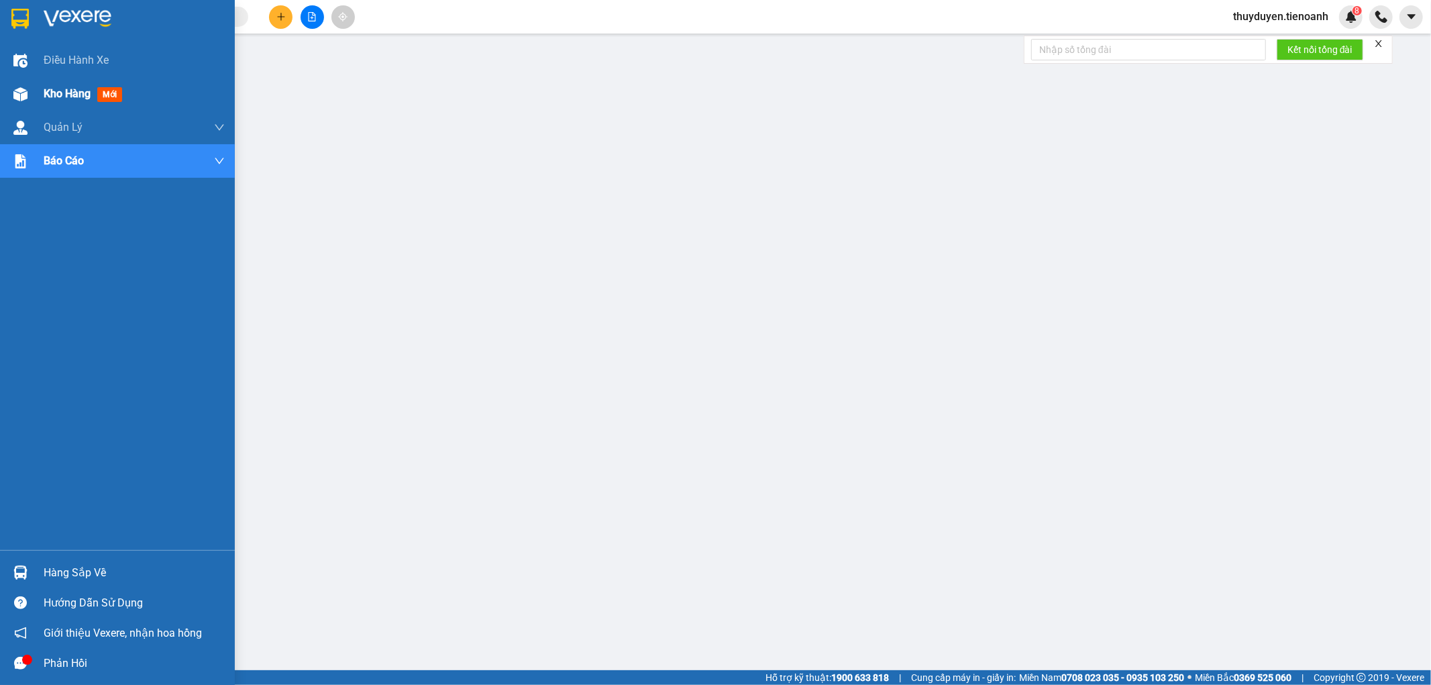
click at [65, 93] on span "Kho hàng" at bounding box center [67, 93] width 47 height 13
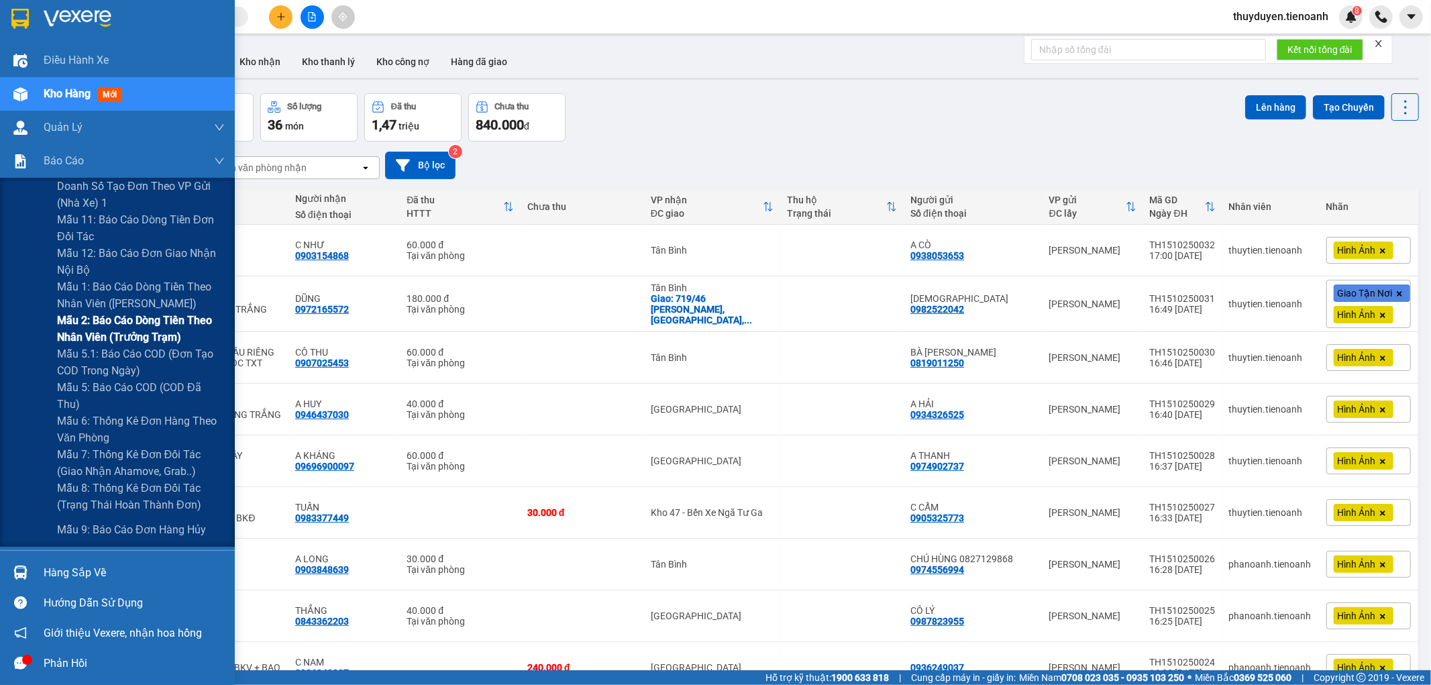
click at [129, 324] on span "Mẫu 2: Báo cáo dòng tiền theo nhân viên (Trưởng Trạm)" at bounding box center [141, 329] width 168 height 34
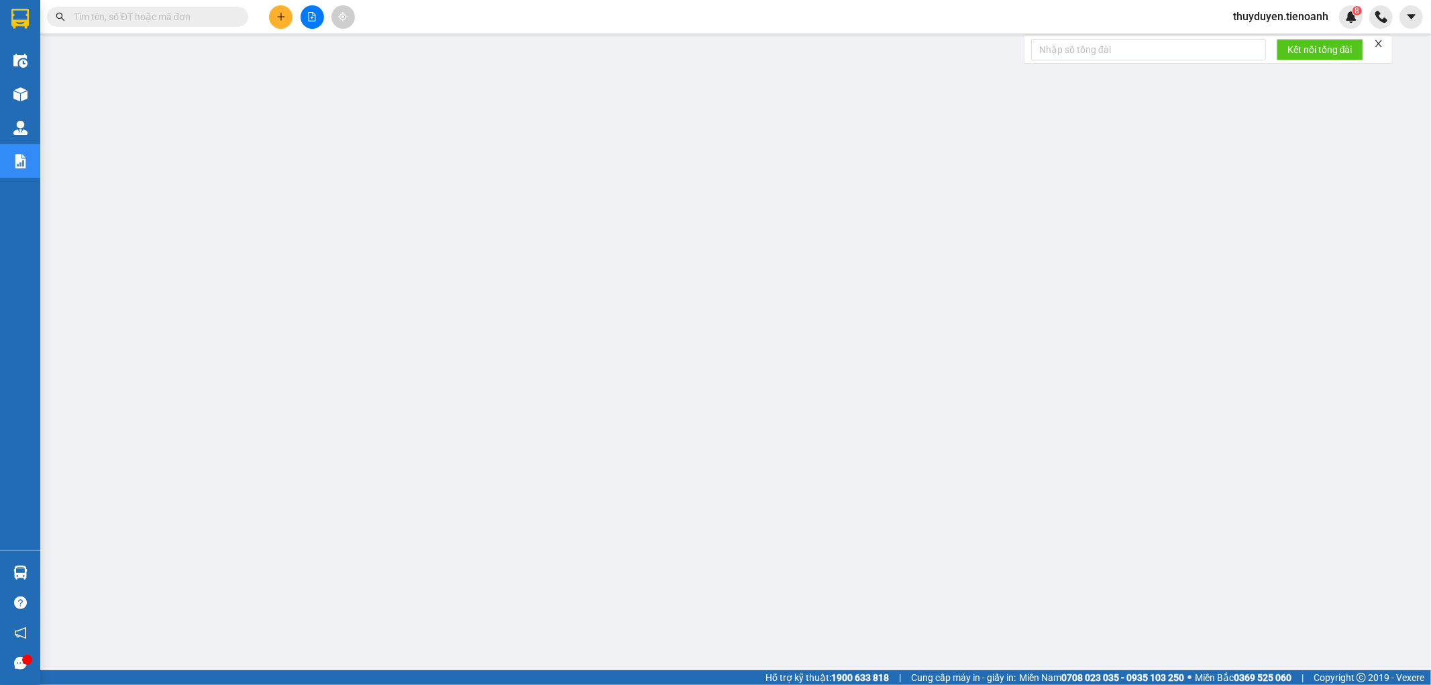
click at [283, 18] on button at bounding box center [280, 16] width 23 height 23
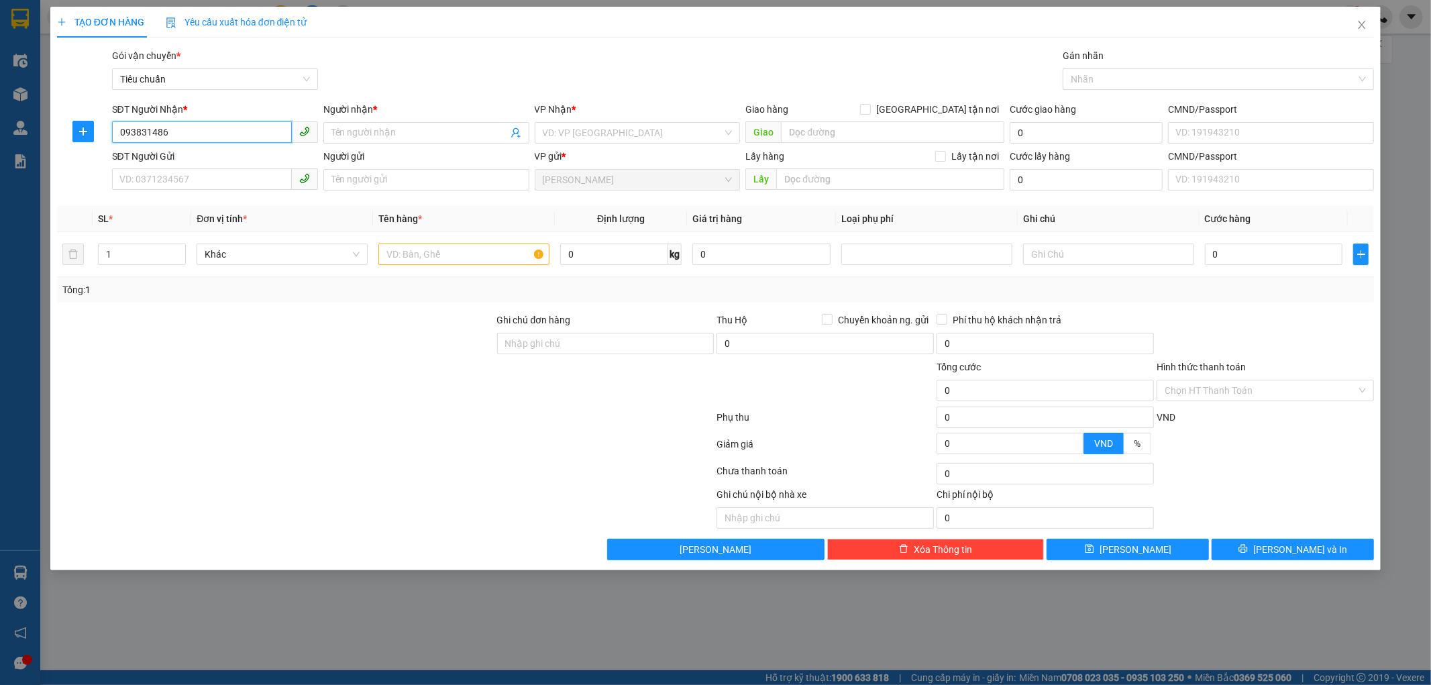
type input "0938314865"
click at [255, 160] on div "0938314865 - A TÍN" at bounding box center [215, 159] width 190 height 15
type input "A TÍN"
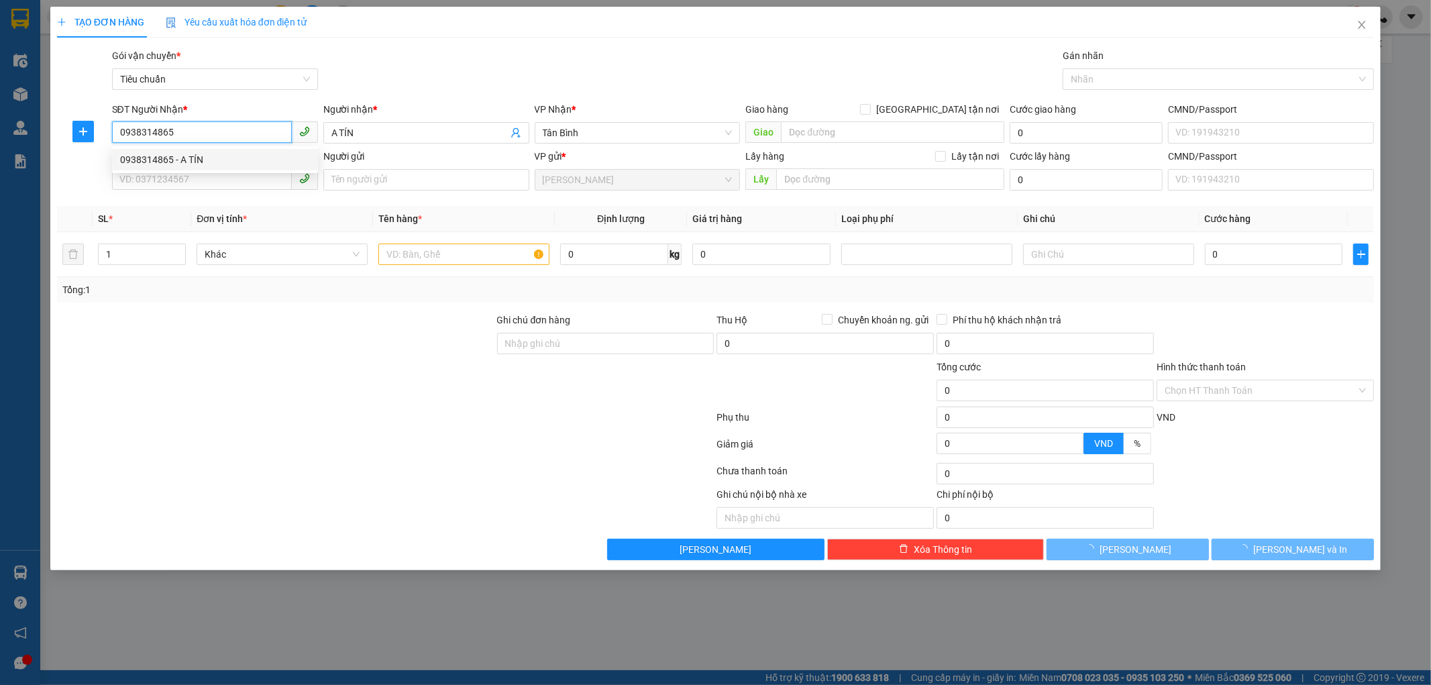
type input "30.000"
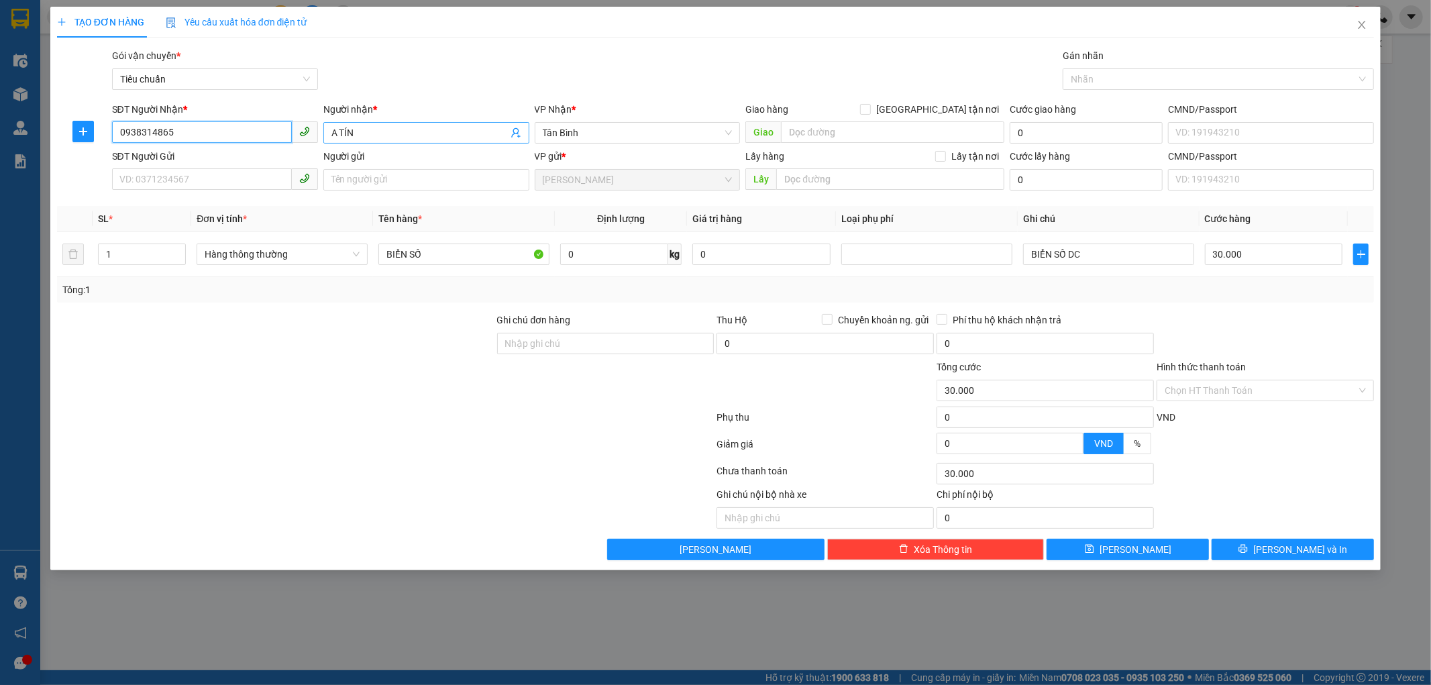
type input "0938314865"
drag, startPoint x: 354, startPoint y: 130, endPoint x: 280, endPoint y: 140, distance: 74.4
click at [280, 140] on div "SĐT Người Nhận * 0938314865 Người nhận * A TÍN A TÍN VP Nhận * Tân Bình Giao hà…" at bounding box center [743, 125] width 1268 height 47
type input "PHONG"
click at [227, 181] on input "SĐT Người Gửi" at bounding box center [202, 178] width 180 height 21
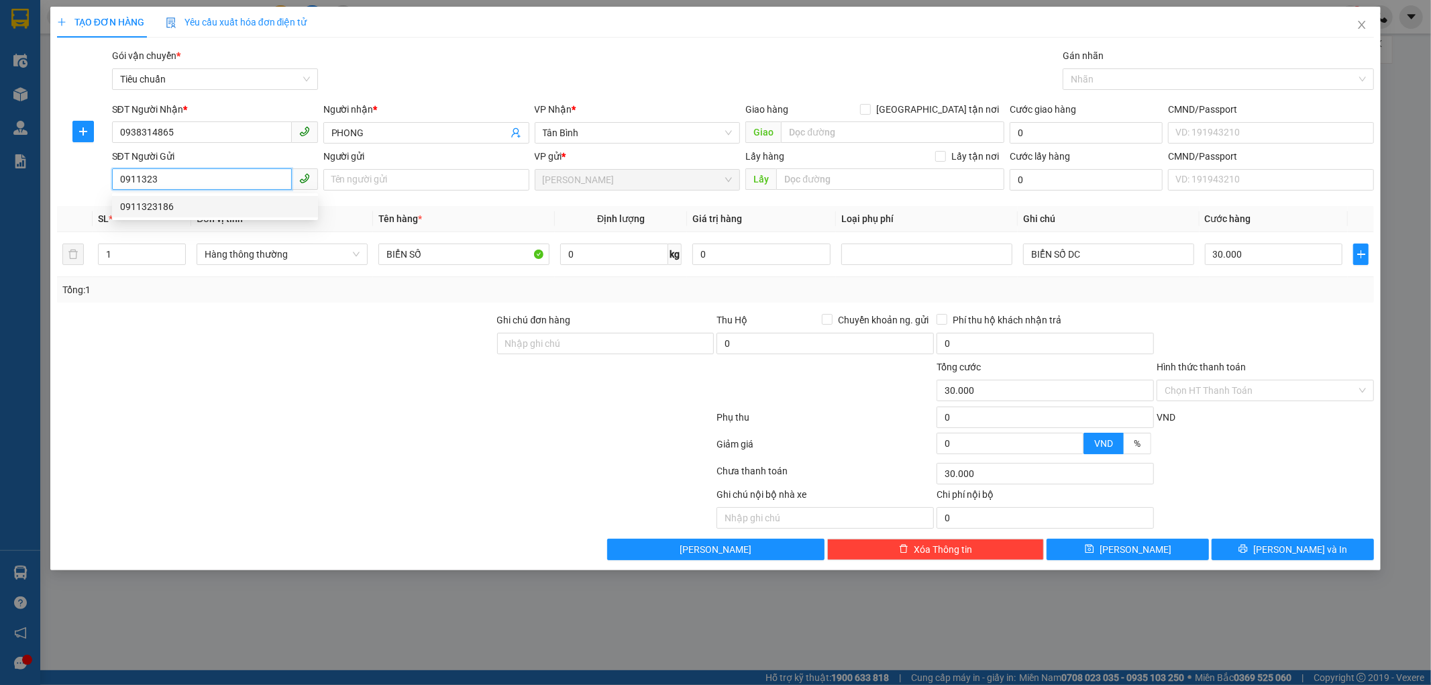
click at [224, 198] on div "0911323186" at bounding box center [215, 206] width 206 height 21
type input "0911323186"
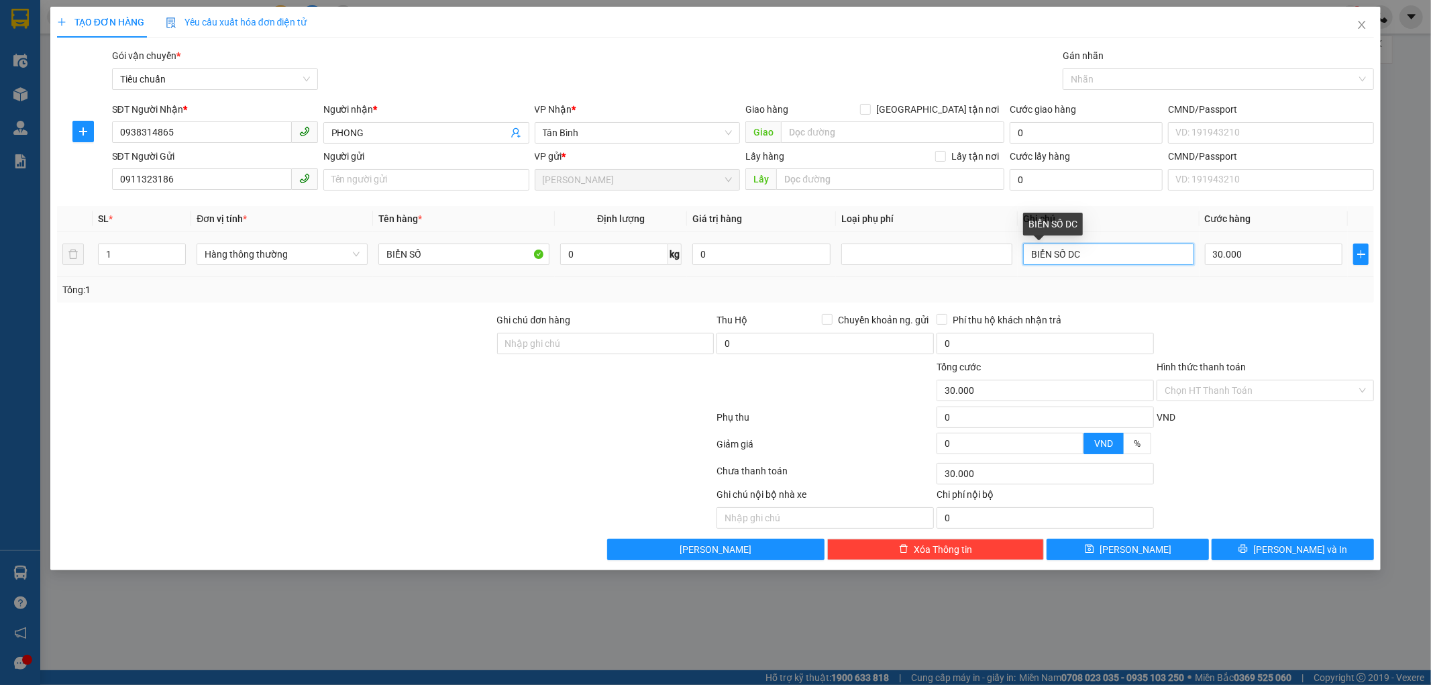
drag, startPoint x: 1104, startPoint y: 256, endPoint x: 477, endPoint y: 284, distance: 627.9
click at [477, 284] on div "SL * Đơn vị tính * Tên hàng * Định lượng Giá trị hàng Loại phụ phí Ghi chú Cước…" at bounding box center [716, 254] width 1318 height 97
type input "PB TRẮNG"
drag, startPoint x: 437, startPoint y: 252, endPoint x: 0, endPoint y: 166, distance: 445.2
click at [0, 196] on div "TẠO ĐƠN HÀNG Yêu cầu xuất hóa đơn điện tử Transit Pickup Surcharge Ids Transit …" at bounding box center [715, 342] width 1431 height 685
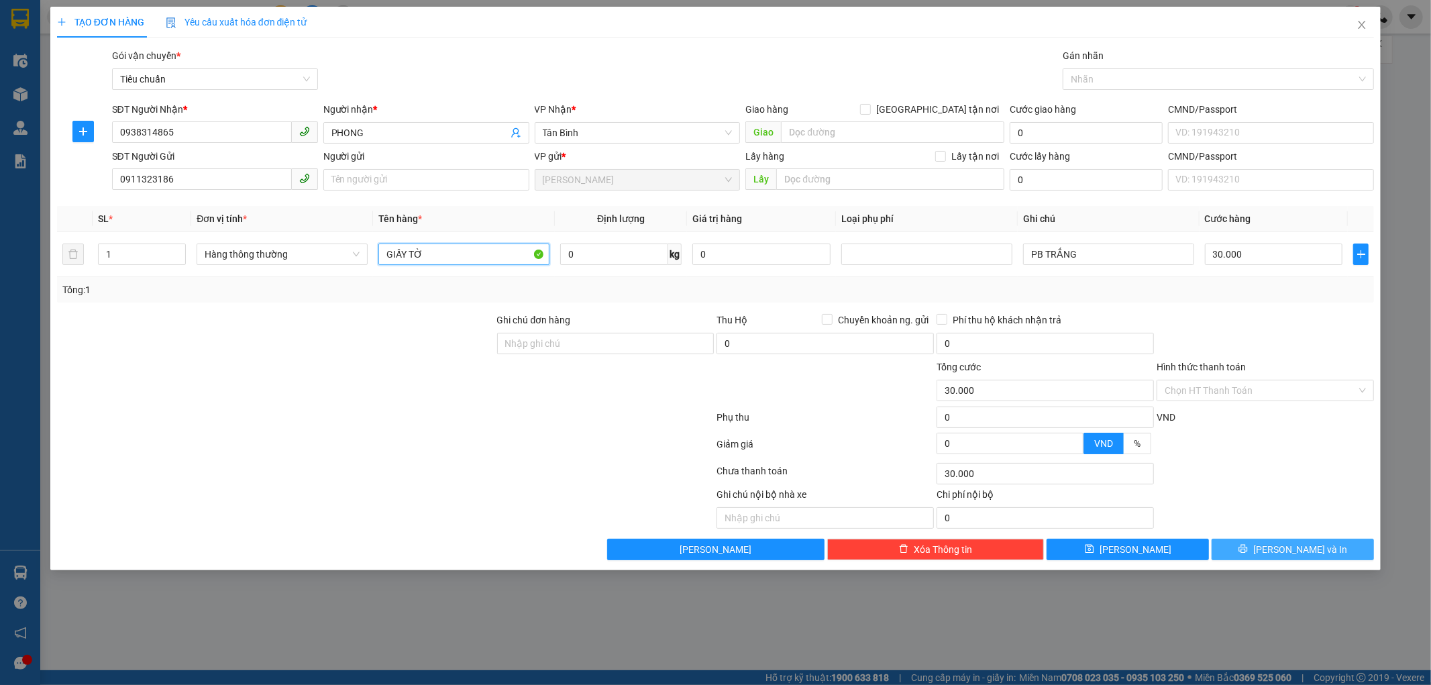
type input "GIẤY TỜ"
click at [1240, 550] on button "[PERSON_NAME] và In" at bounding box center [1293, 549] width 162 height 21
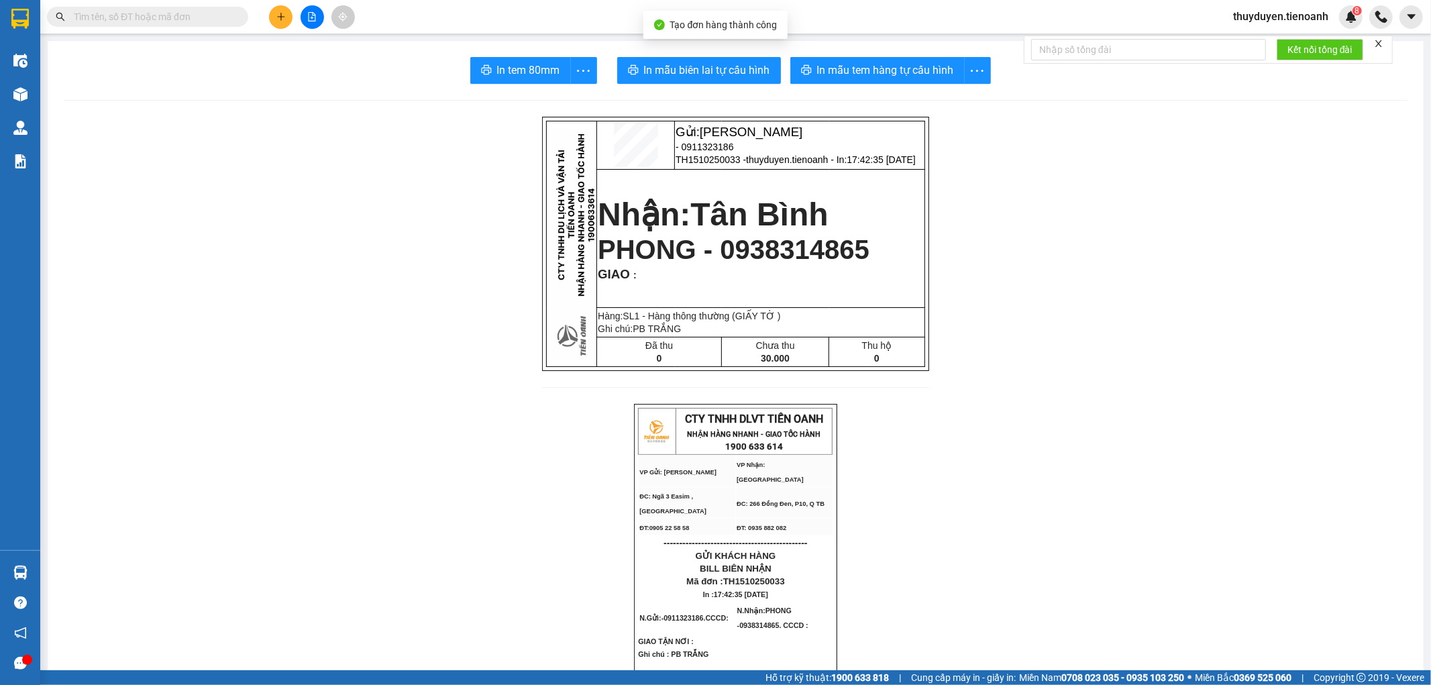
click at [708, 58] on button "In mẫu biên lai tự cấu hình" at bounding box center [699, 70] width 164 height 27
paste input "0385773019"
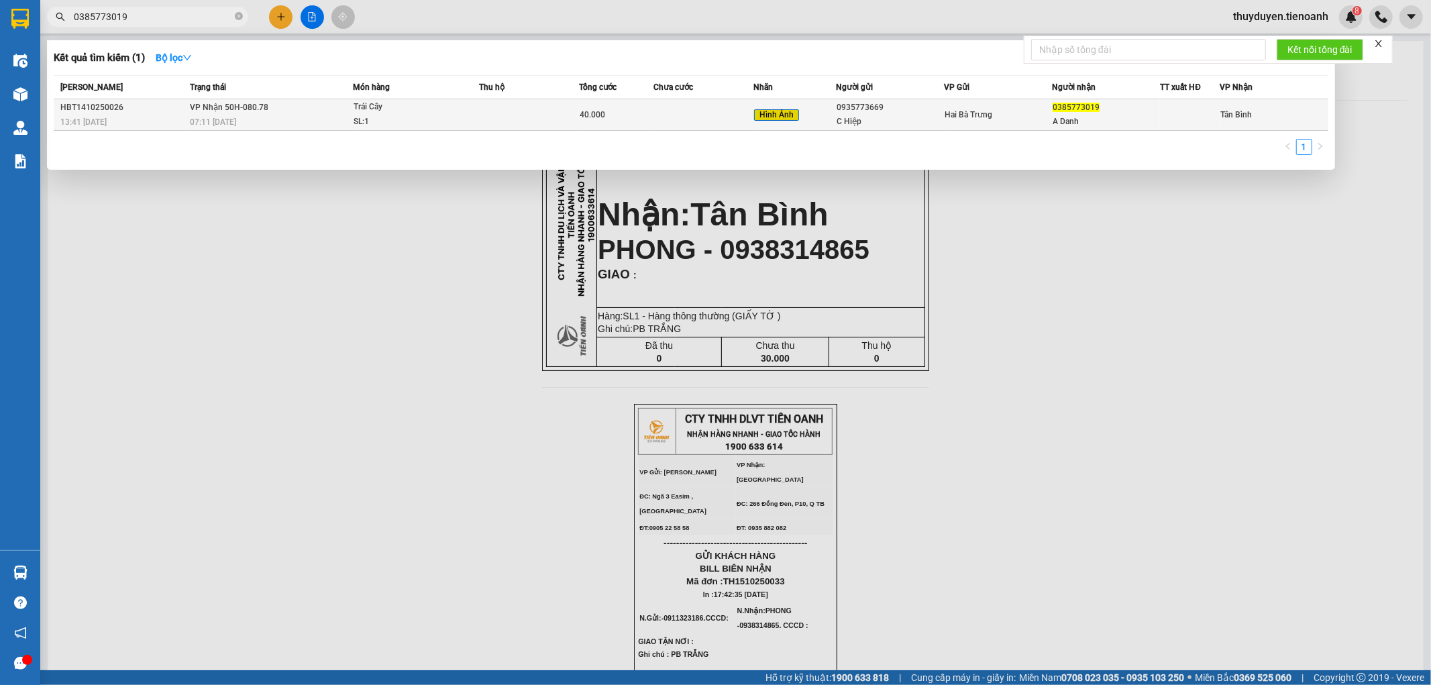
type input "0385773019"
click at [923, 116] on div "C Hiệp" at bounding box center [890, 122] width 107 height 14
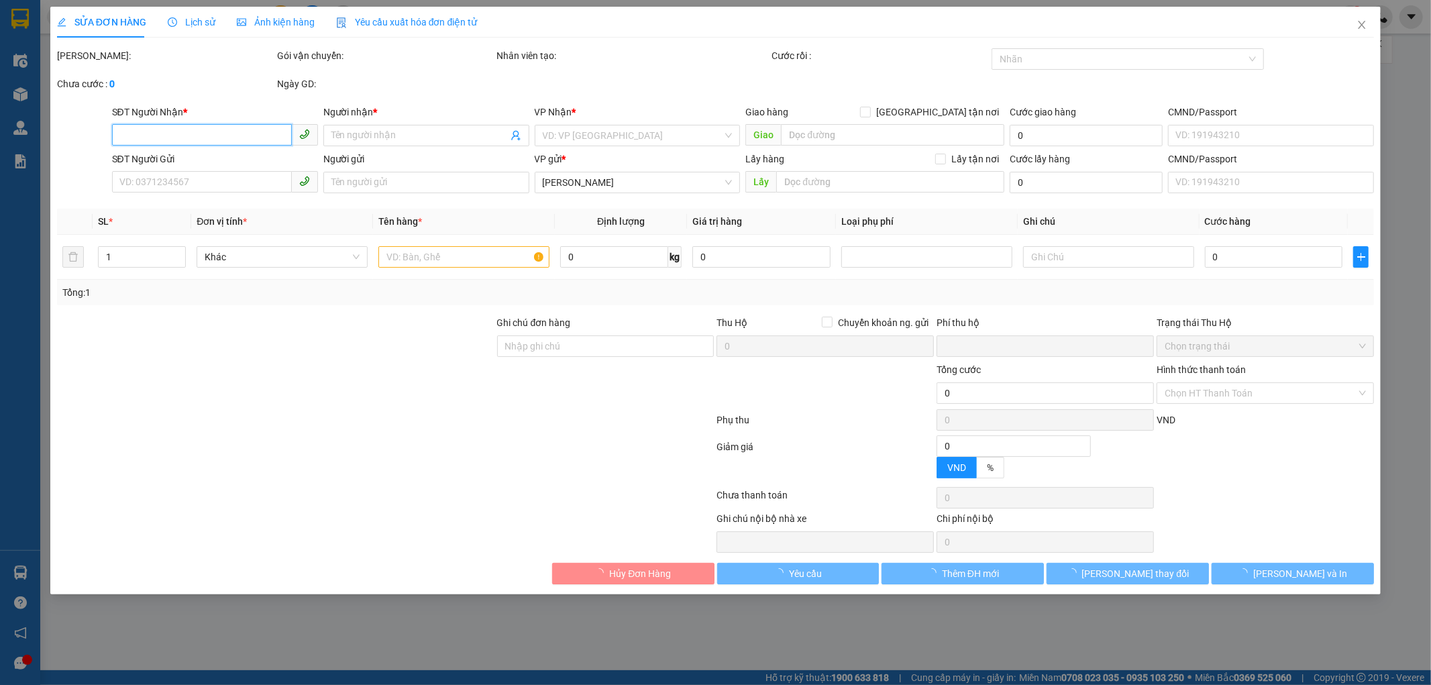
type input "0385773019"
type input "A Danh"
type input "0935773669"
type input "C Hiệp"
type input "0"
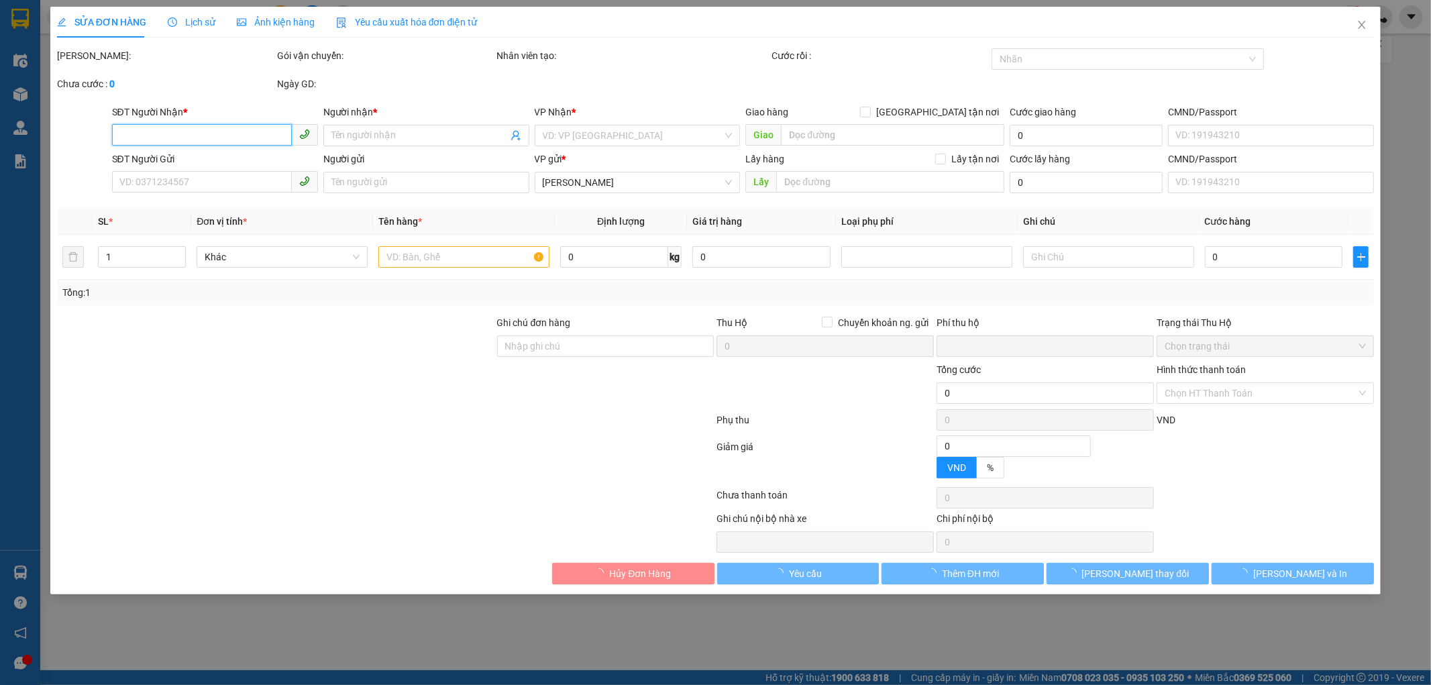
type input "40.000"
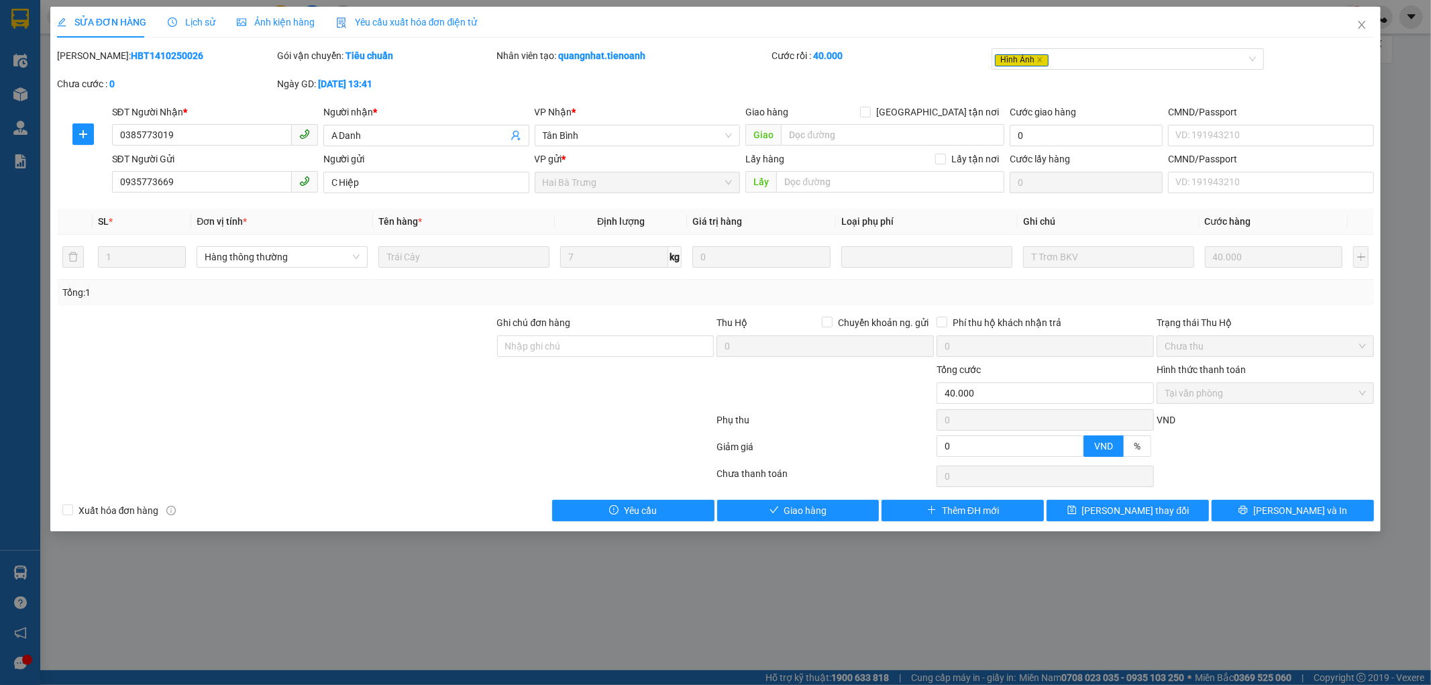
click at [198, 24] on span "Lịch sử" at bounding box center [192, 22] width 48 height 11
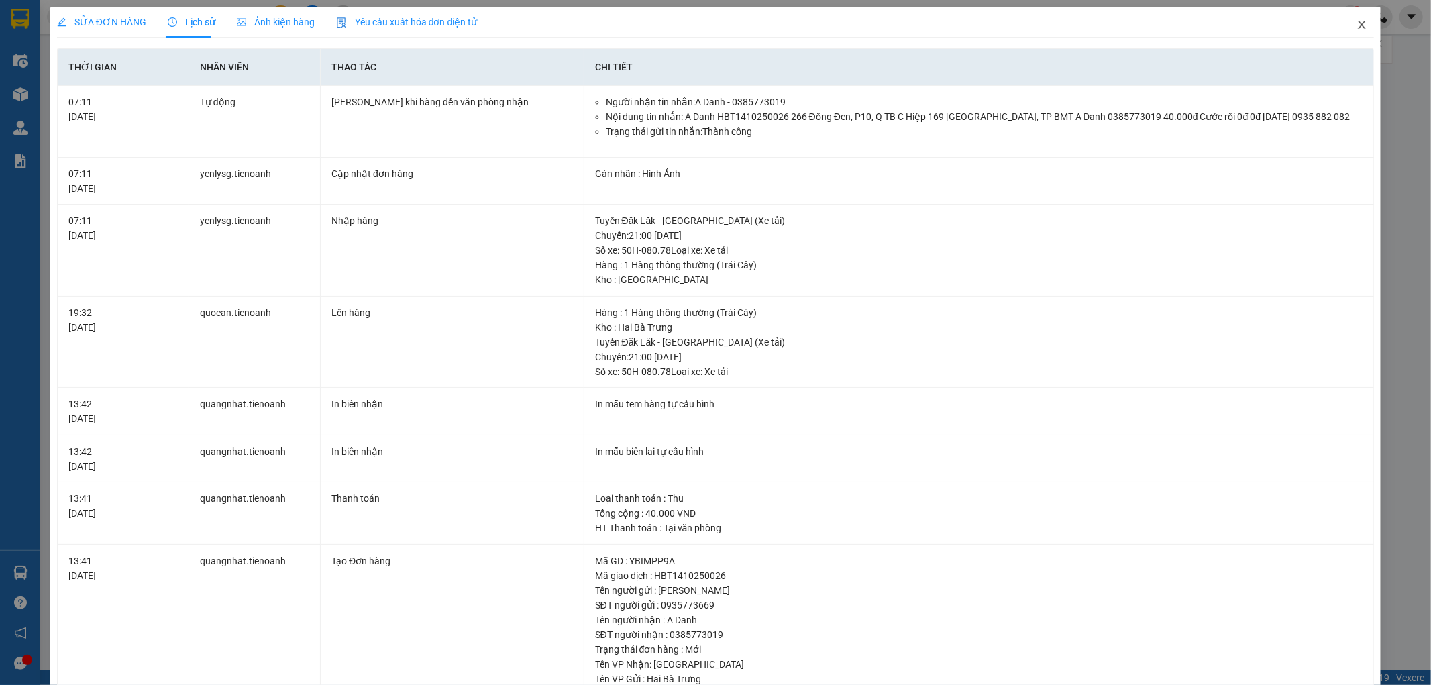
click at [1357, 24] on icon "close" at bounding box center [1362, 24] width 11 height 11
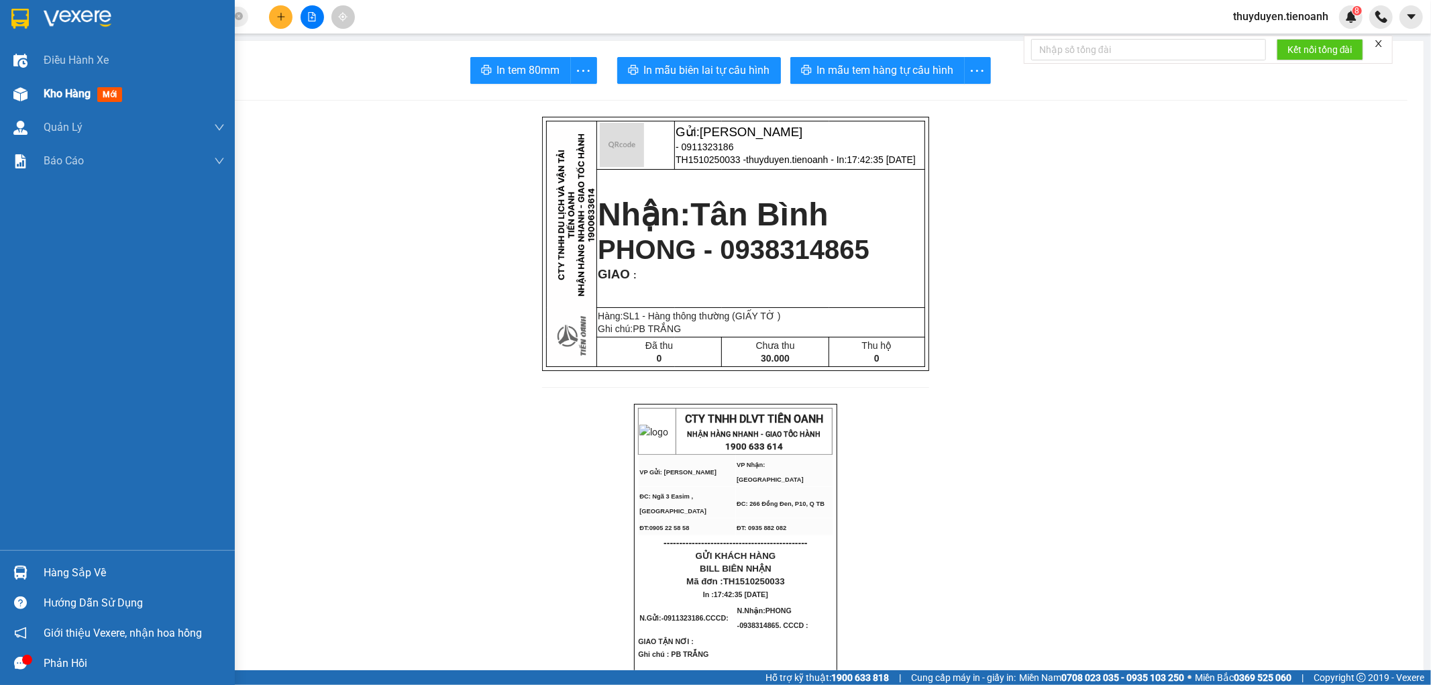
click at [68, 102] on div "Kho hàng mới" at bounding box center [86, 93] width 84 height 17
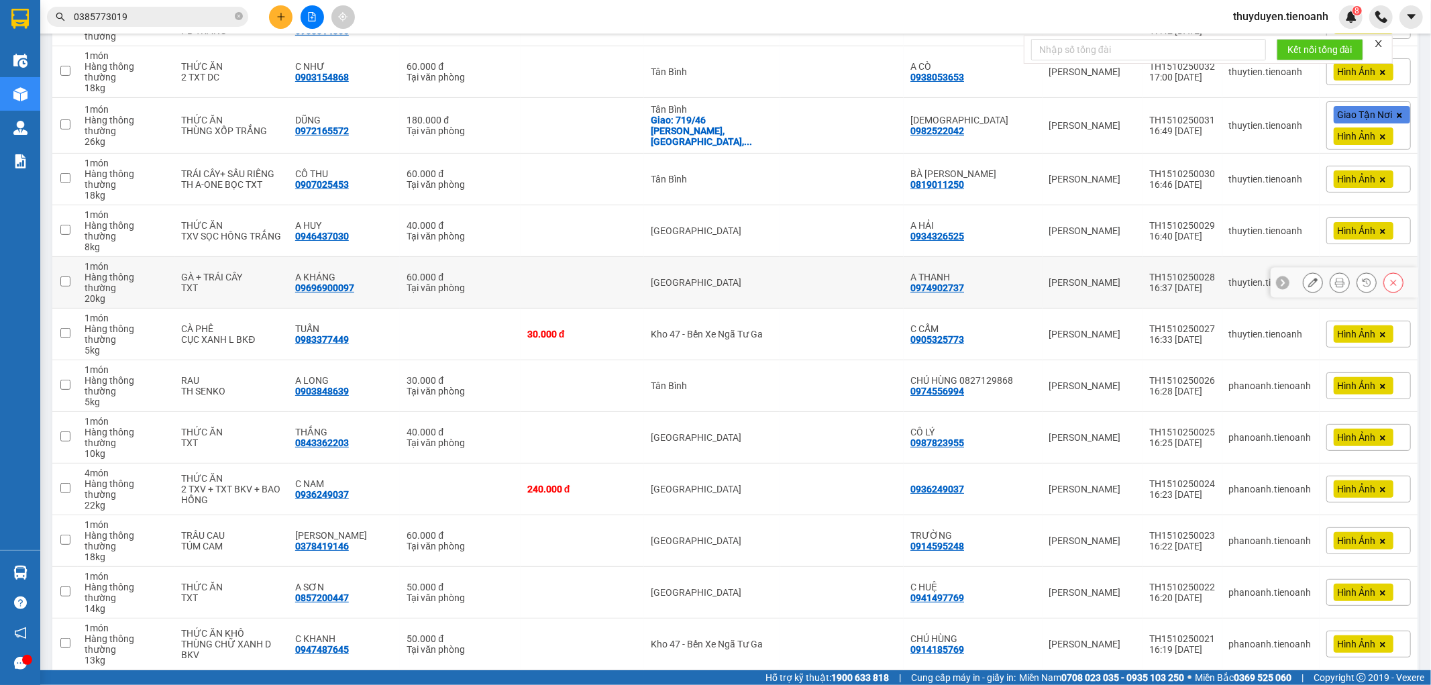
scroll to position [298, 0]
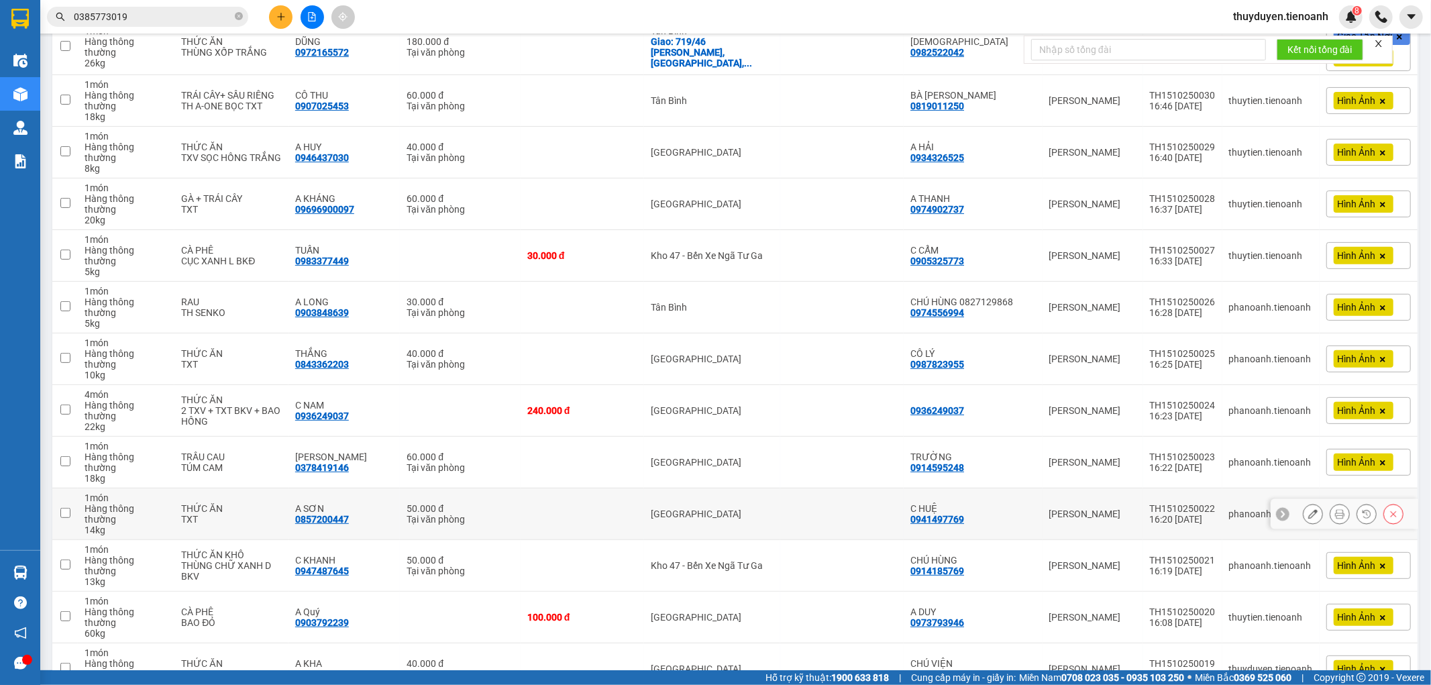
click at [611, 488] on td at bounding box center [582, 514] width 123 height 52
checkbox input "true"
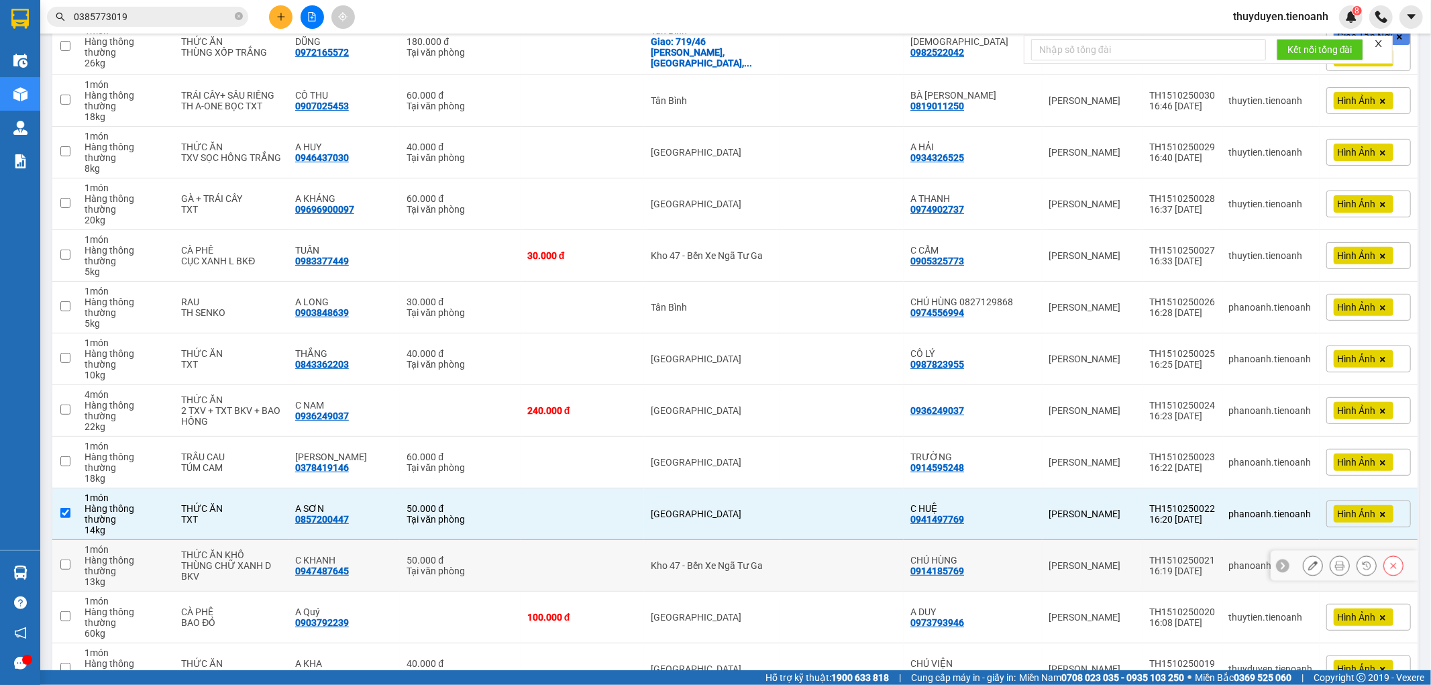
scroll to position [447, 0]
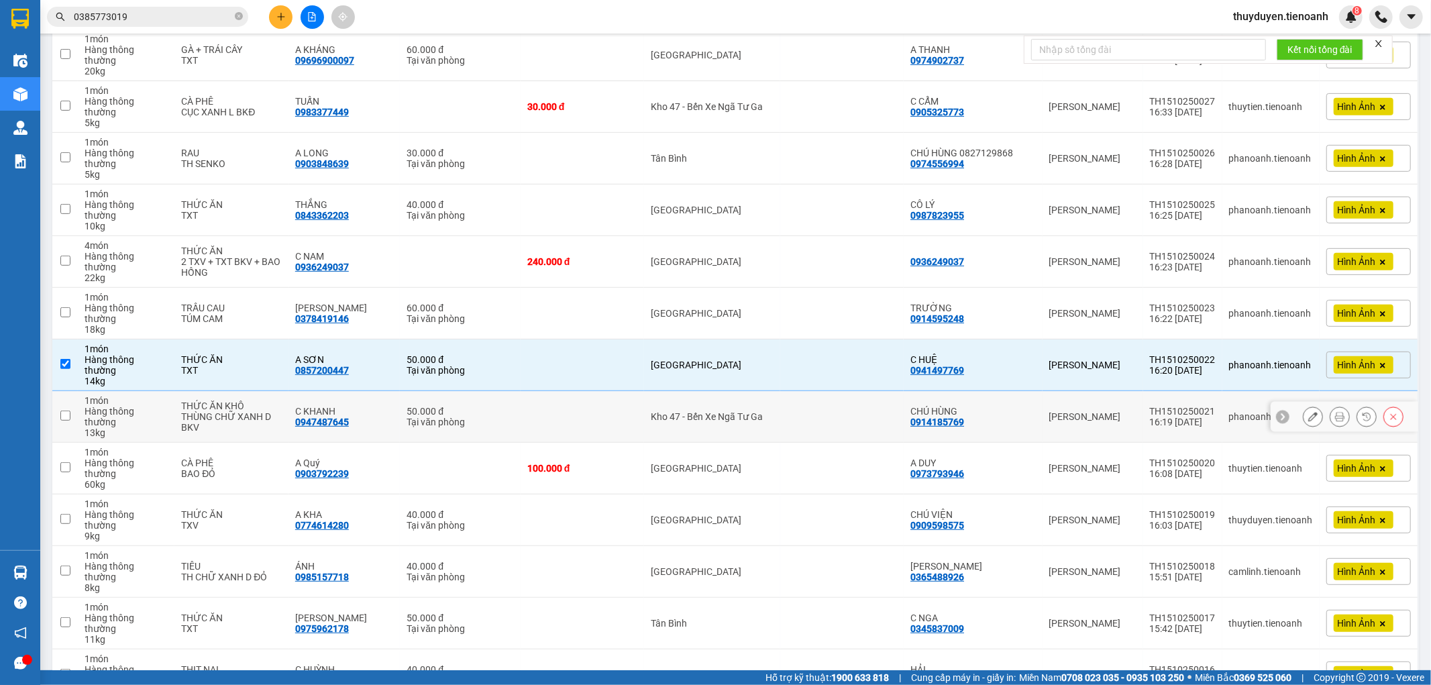
drag, startPoint x: 578, startPoint y: 301, endPoint x: 1042, endPoint y: 526, distance: 515.5
click at [580, 391] on td at bounding box center [582, 417] width 123 height 52
checkbox input "true"
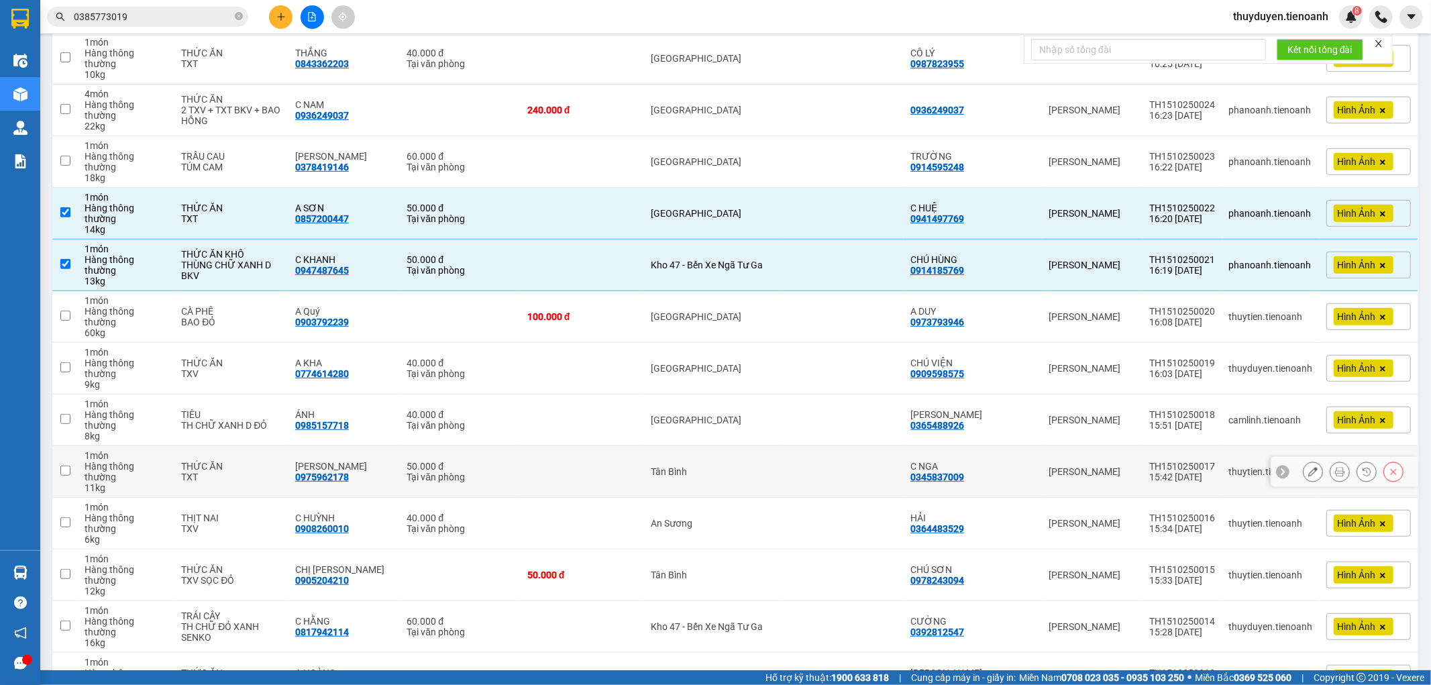
scroll to position [671, 0]
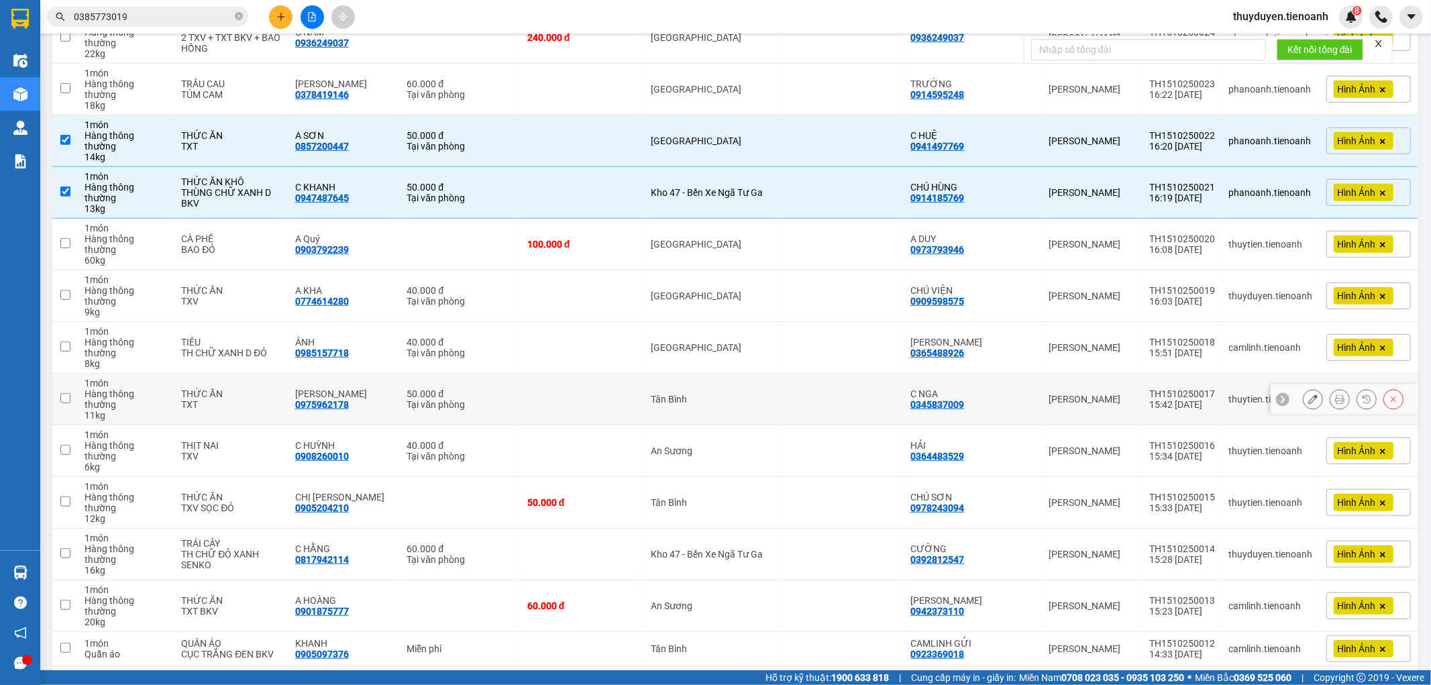
click at [768, 394] on div "Tân Bình" at bounding box center [712, 399] width 123 height 11
checkbox input "true"
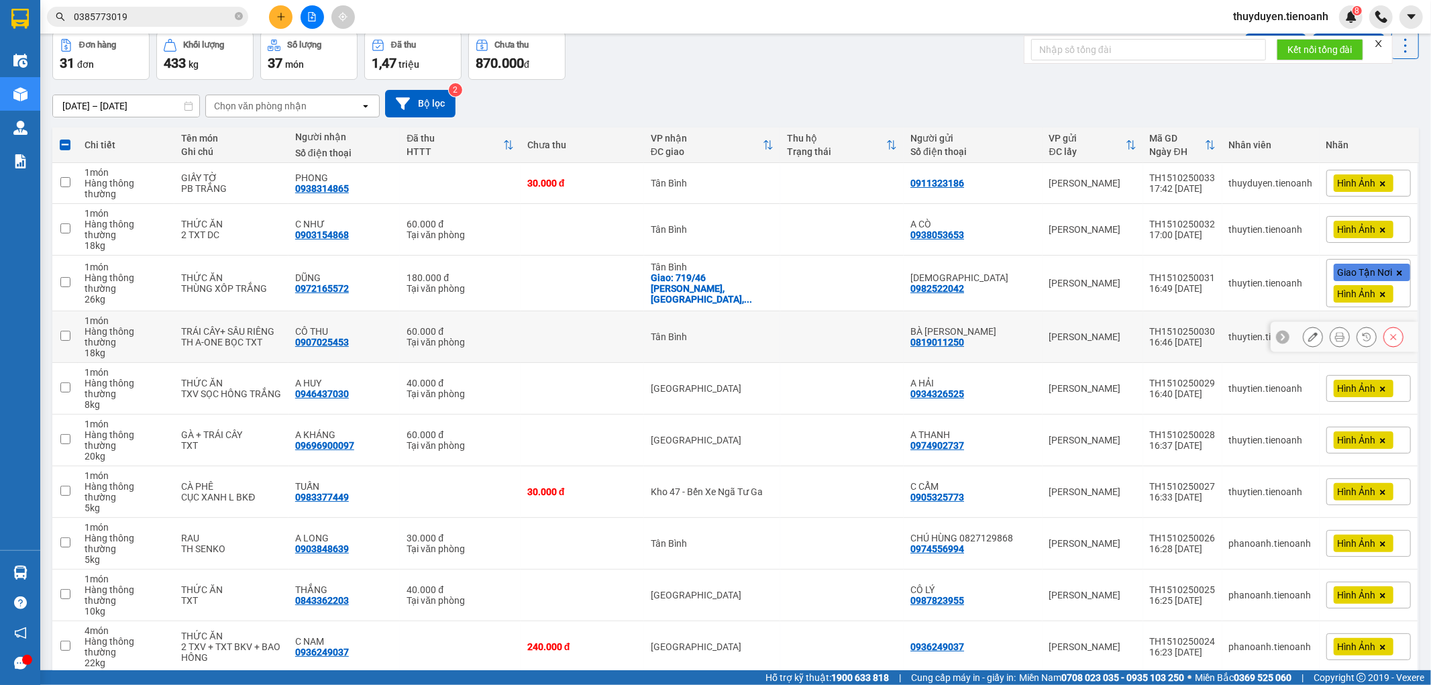
scroll to position [0, 0]
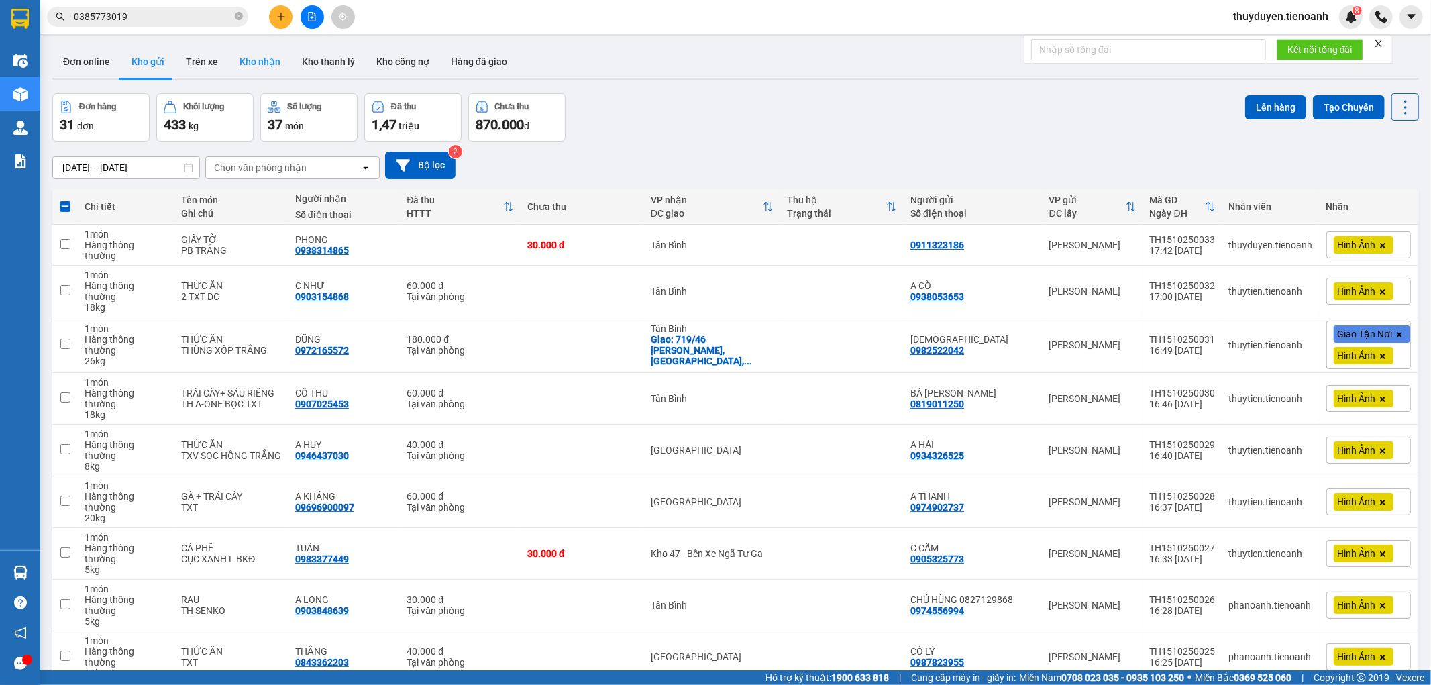
click at [256, 62] on button "Kho nhận" at bounding box center [260, 62] width 62 height 32
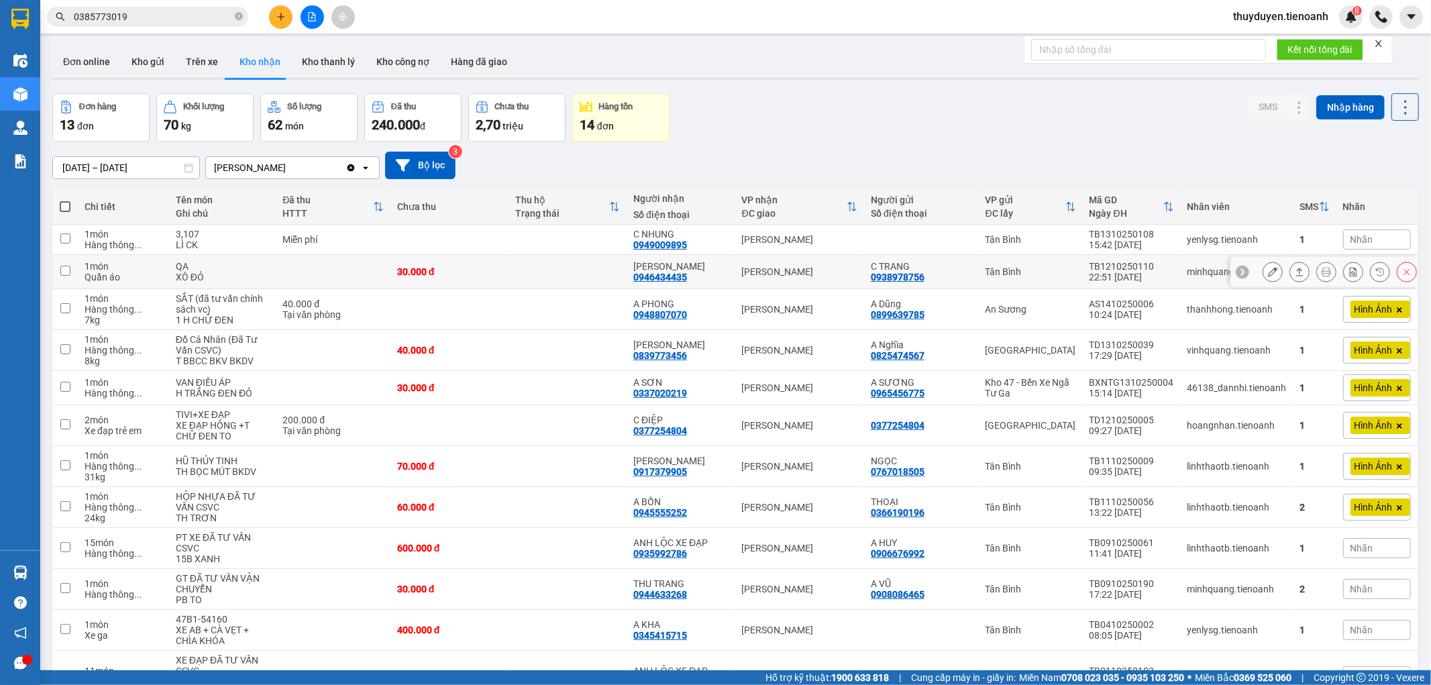
scroll to position [129, 0]
